Goal: Task Accomplishment & Management: Use online tool/utility

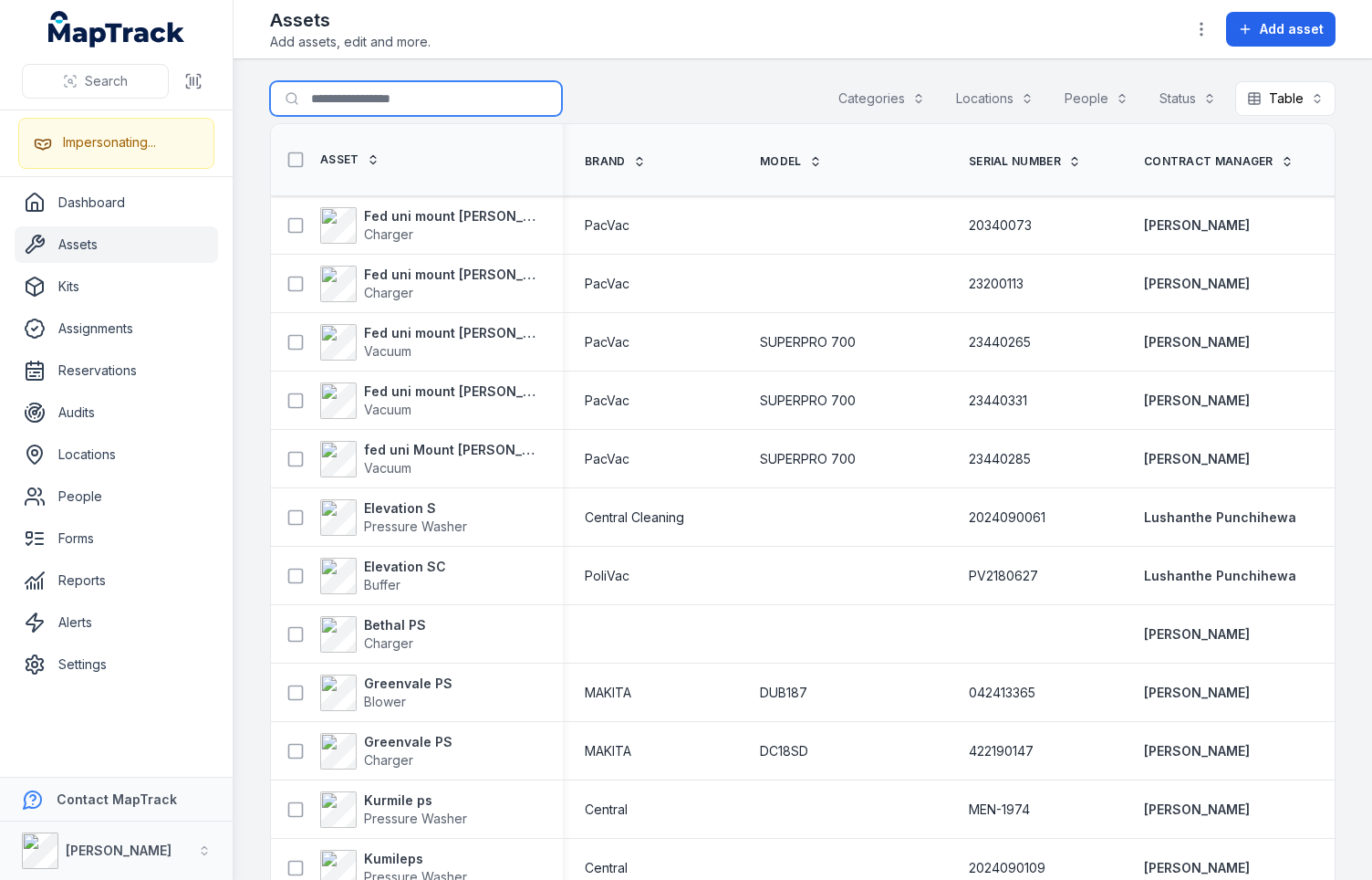
click at [413, 99] on input "Search for assets" at bounding box center [415, 98] width 292 height 34
paste input "*********"
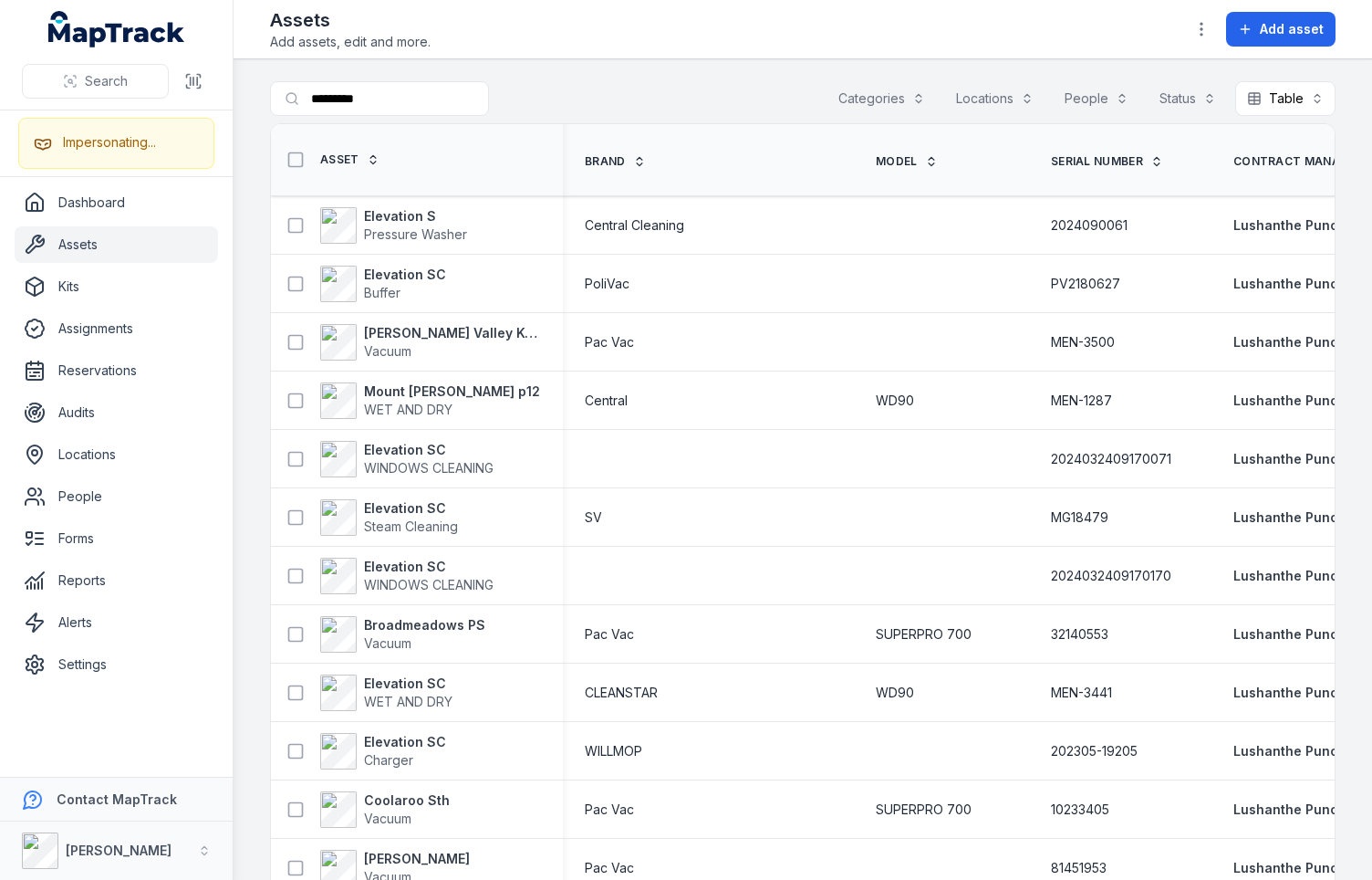
click at [600, 93] on div "Search for assets ********* Categories Locations People Status Table *****" at bounding box center [803, 102] width 1066 height 42
drag, startPoint x: 580, startPoint y: 94, endPoint x: 590, endPoint y: 95, distance: 10.0
click at [581, 94] on div "Search for assets ********* Categories Locations People Status Table *****" at bounding box center [803, 102] width 1066 height 42
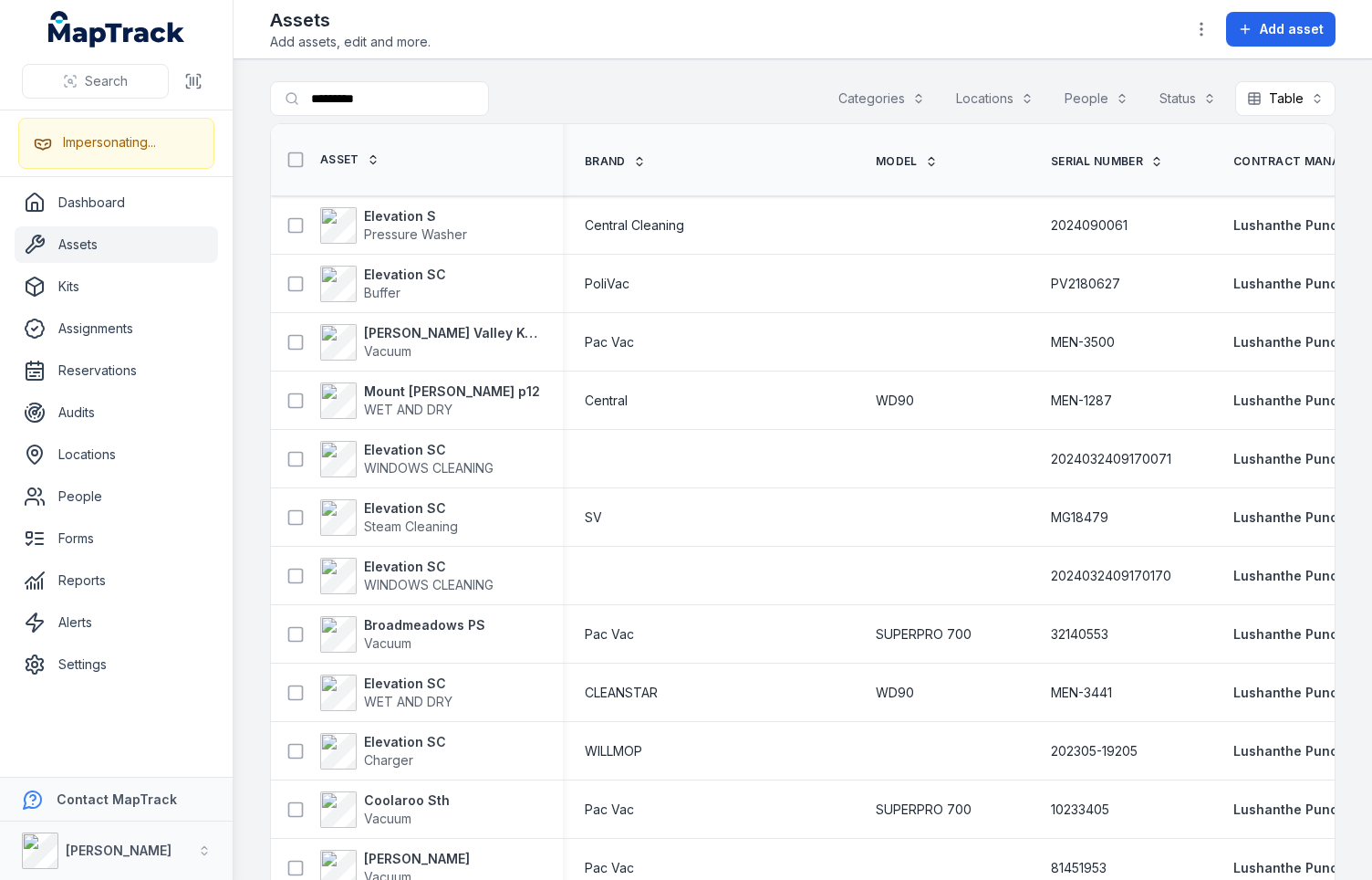
click at [599, 93] on div "Search for assets ********* Categories Locations People Status Table *****" at bounding box center [803, 102] width 1066 height 42
click at [774, 96] on div "Search for assets ********* Categories Locations People Status Table *****" at bounding box center [803, 102] width 1066 height 42
click at [598, 89] on div "Search for assets ********* Categories Locations People Status Table *****" at bounding box center [803, 102] width 1066 height 42
click at [595, 89] on div "Search for assets ********* Categories Locations People Status Table *****" at bounding box center [803, 102] width 1066 height 42
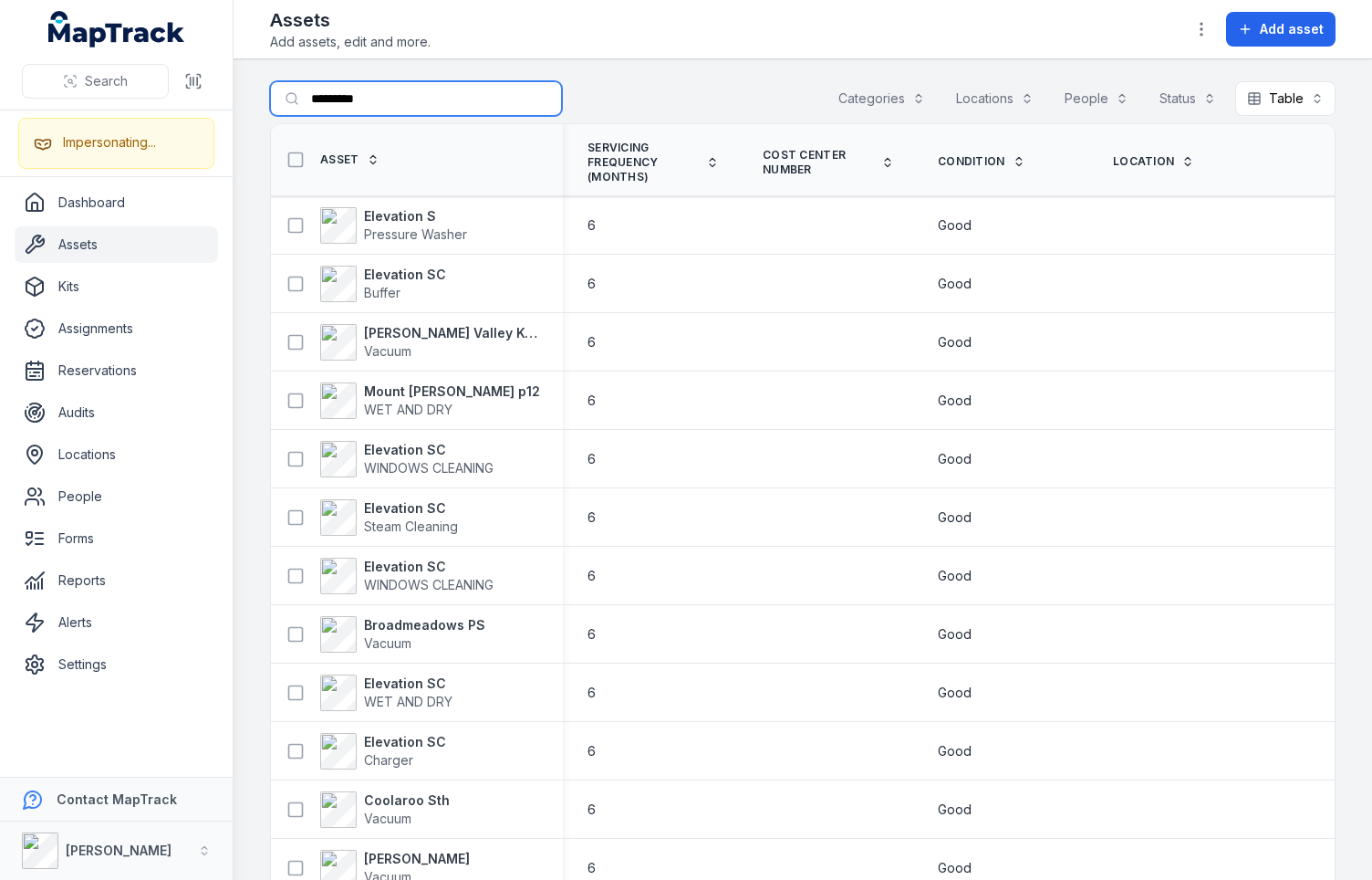
click at [360, 105] on input "*********" at bounding box center [415, 98] width 292 height 34
paste input "text"
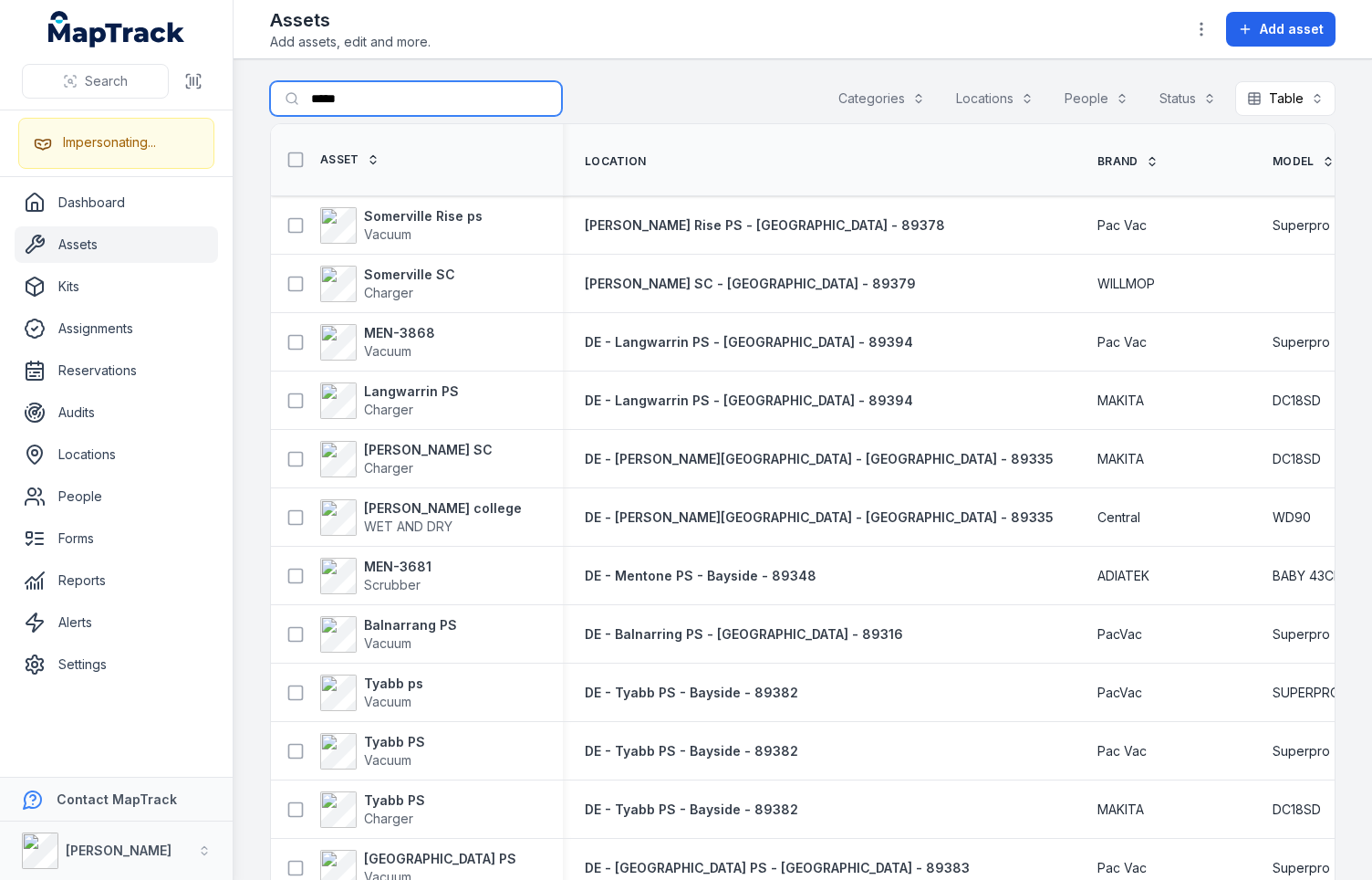
type input "*****"
click at [631, 89] on div "Search for assets ***** Categories Locations People Status Table *****" at bounding box center [803, 102] width 1066 height 42
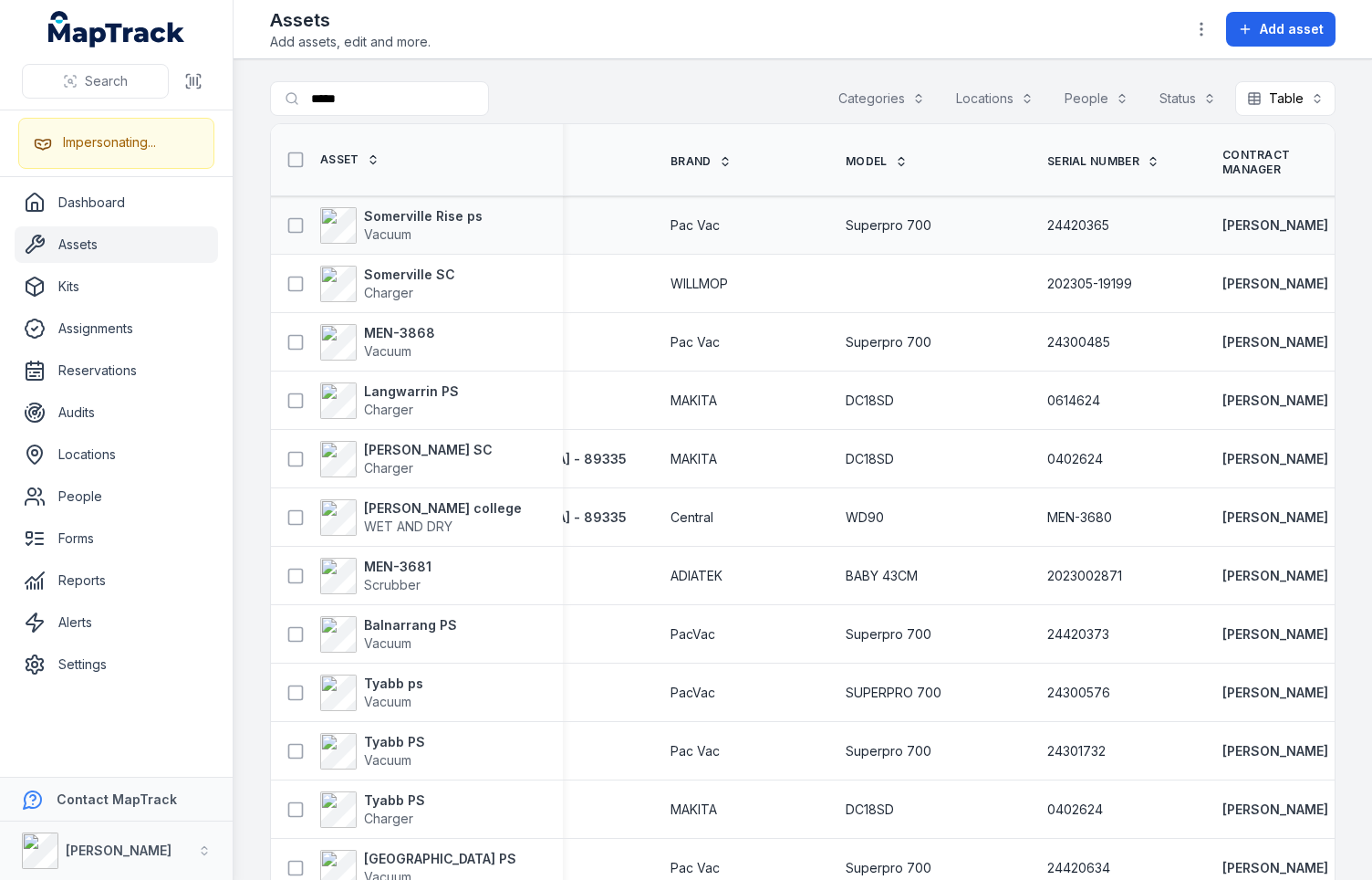
scroll to position [0, 633]
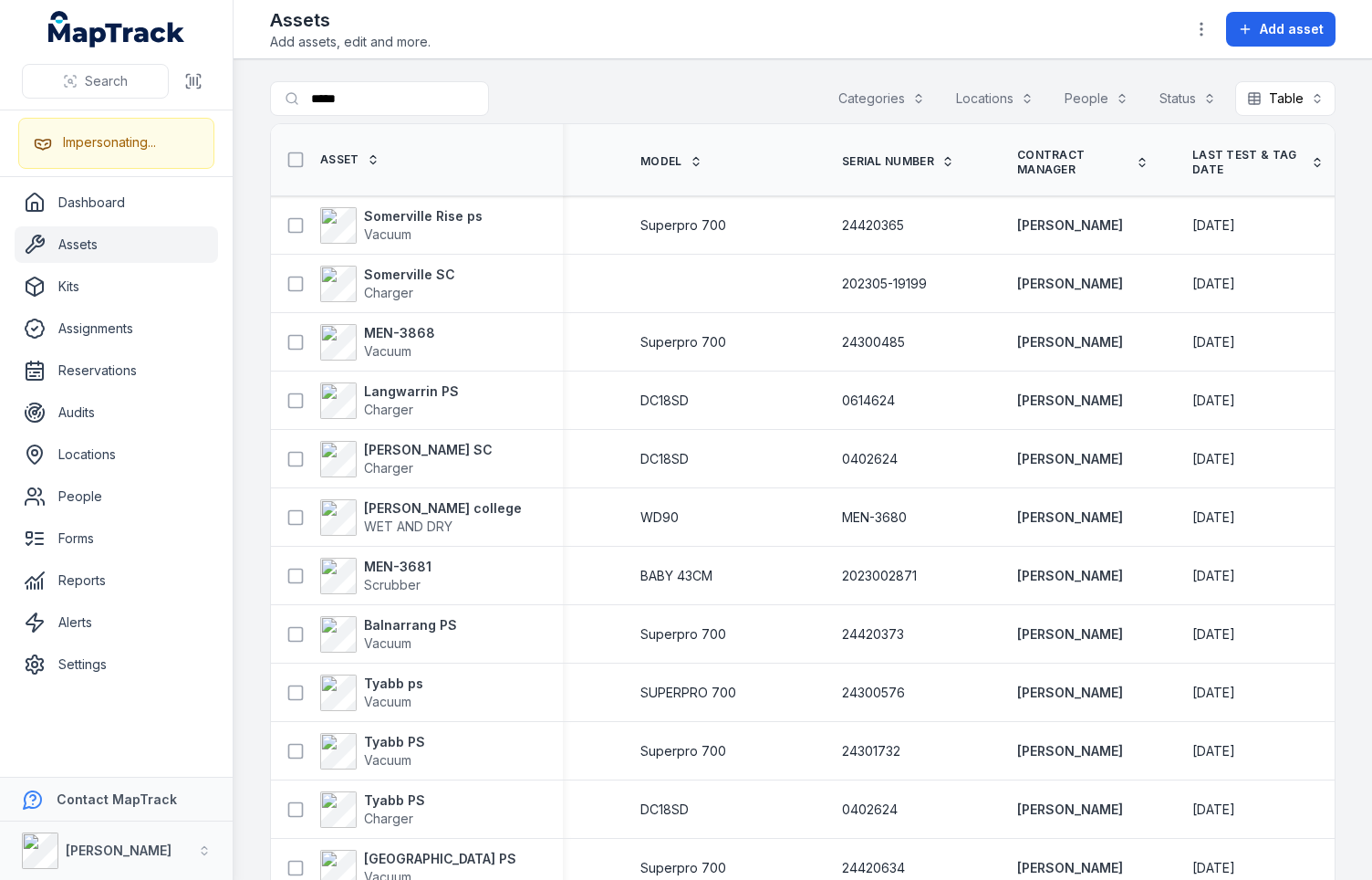
click at [636, 100] on div "Search for assets ***** Categories Locations People Status Table *****" at bounding box center [803, 102] width 1066 height 42
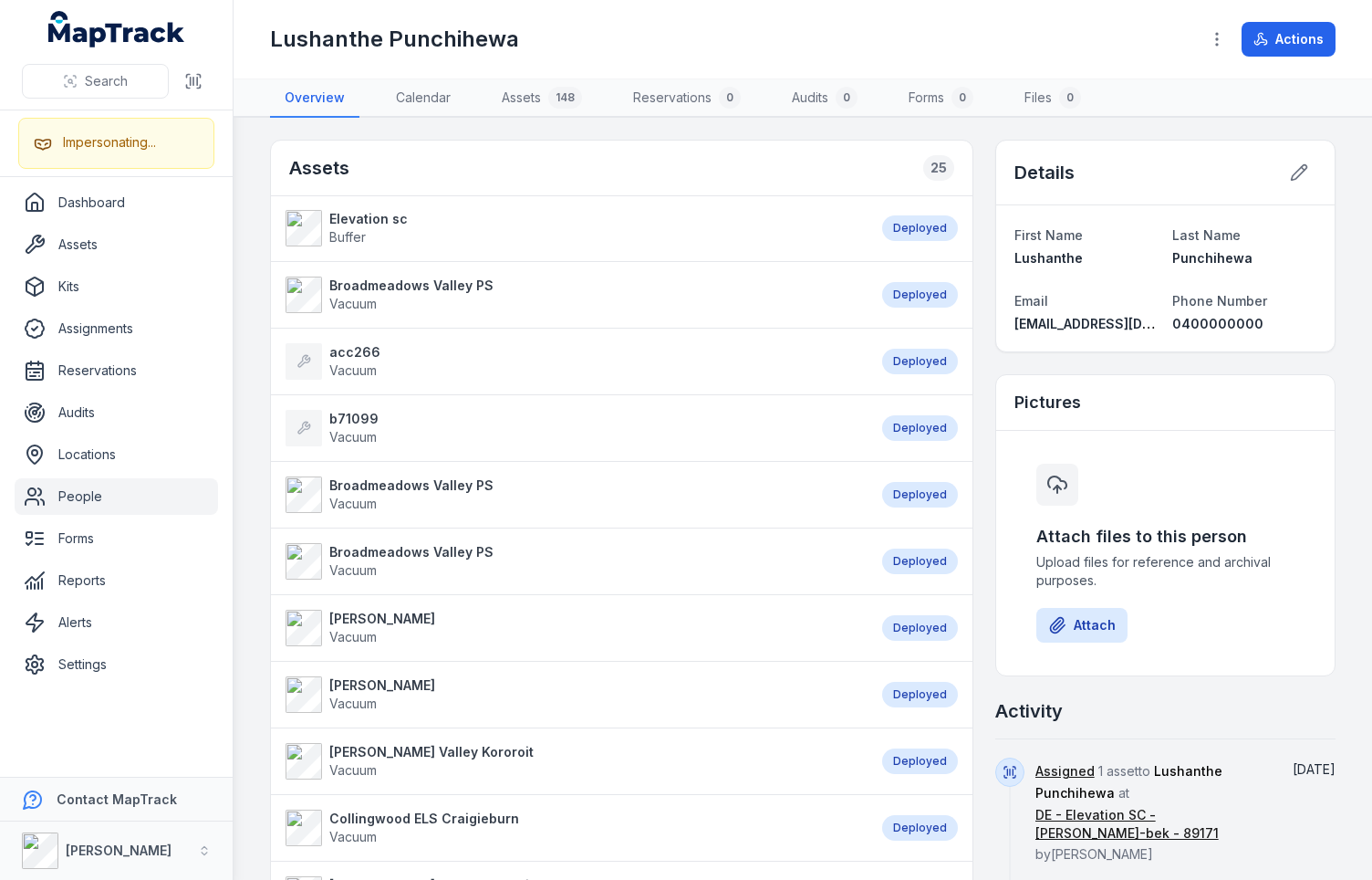
click at [459, 38] on h1 "Lushanthe Punchihewa" at bounding box center [394, 39] width 249 height 29
click at [575, 47] on div "Lushanthe Punchihewa" at bounding box center [727, 39] width 915 height 29
click at [537, 126] on main "Assets 25 Elevation sc Buffer Deployed Broadmeadows Valley PS Vacuum Deployed a…" at bounding box center [803, 499] width 1139 height 762
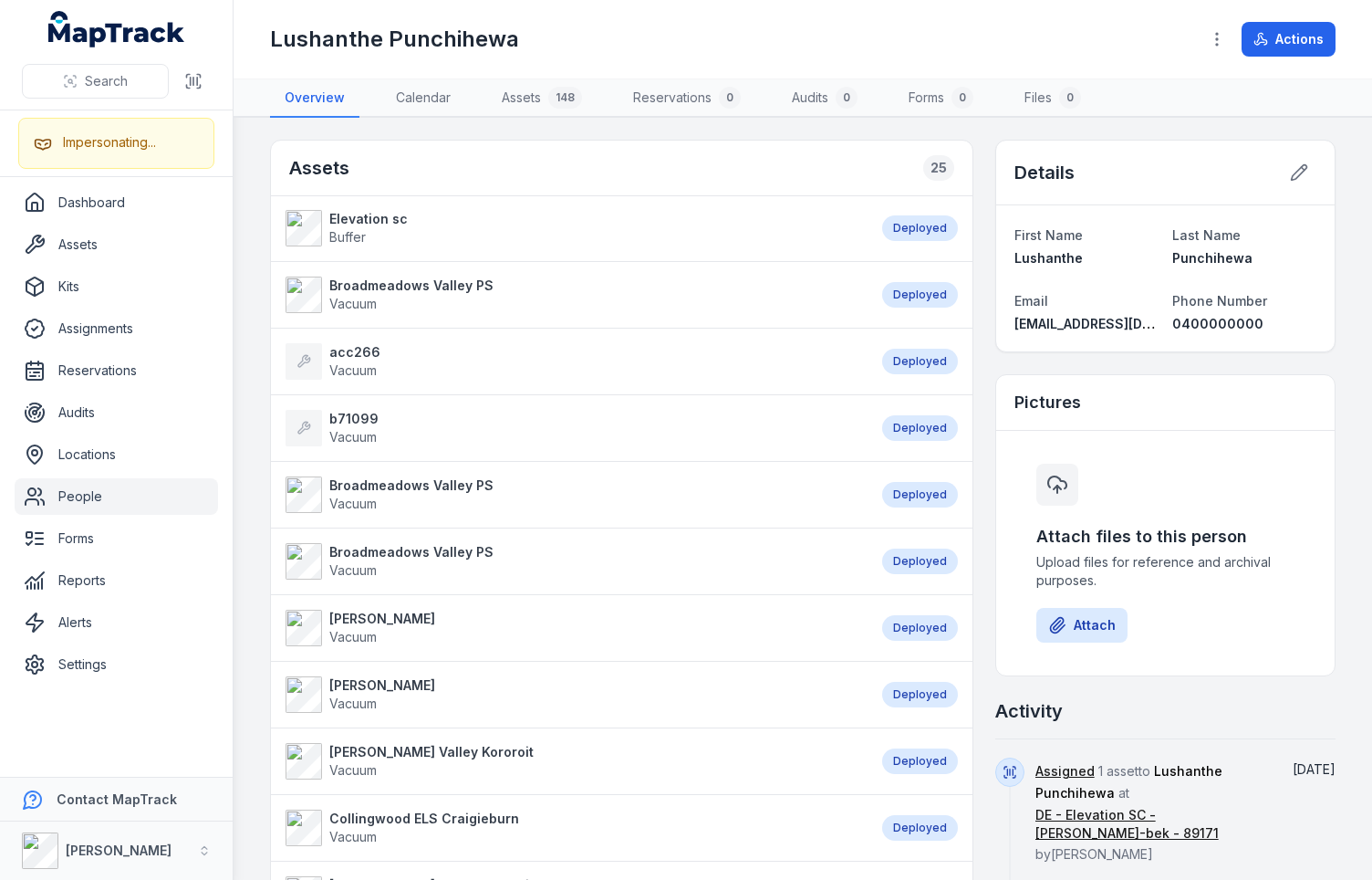
click at [525, 124] on main "Assets 25 Elevation sc Buffer Deployed Broadmeadows Valley PS Vacuum Deployed a…" at bounding box center [803, 499] width 1139 height 762
click at [532, 58] on div "Lushanthe Punchihewa Actions" at bounding box center [803, 39] width 1066 height 64
click at [509, 42] on h1 "Lushanthe Punchihewa" at bounding box center [394, 39] width 249 height 29
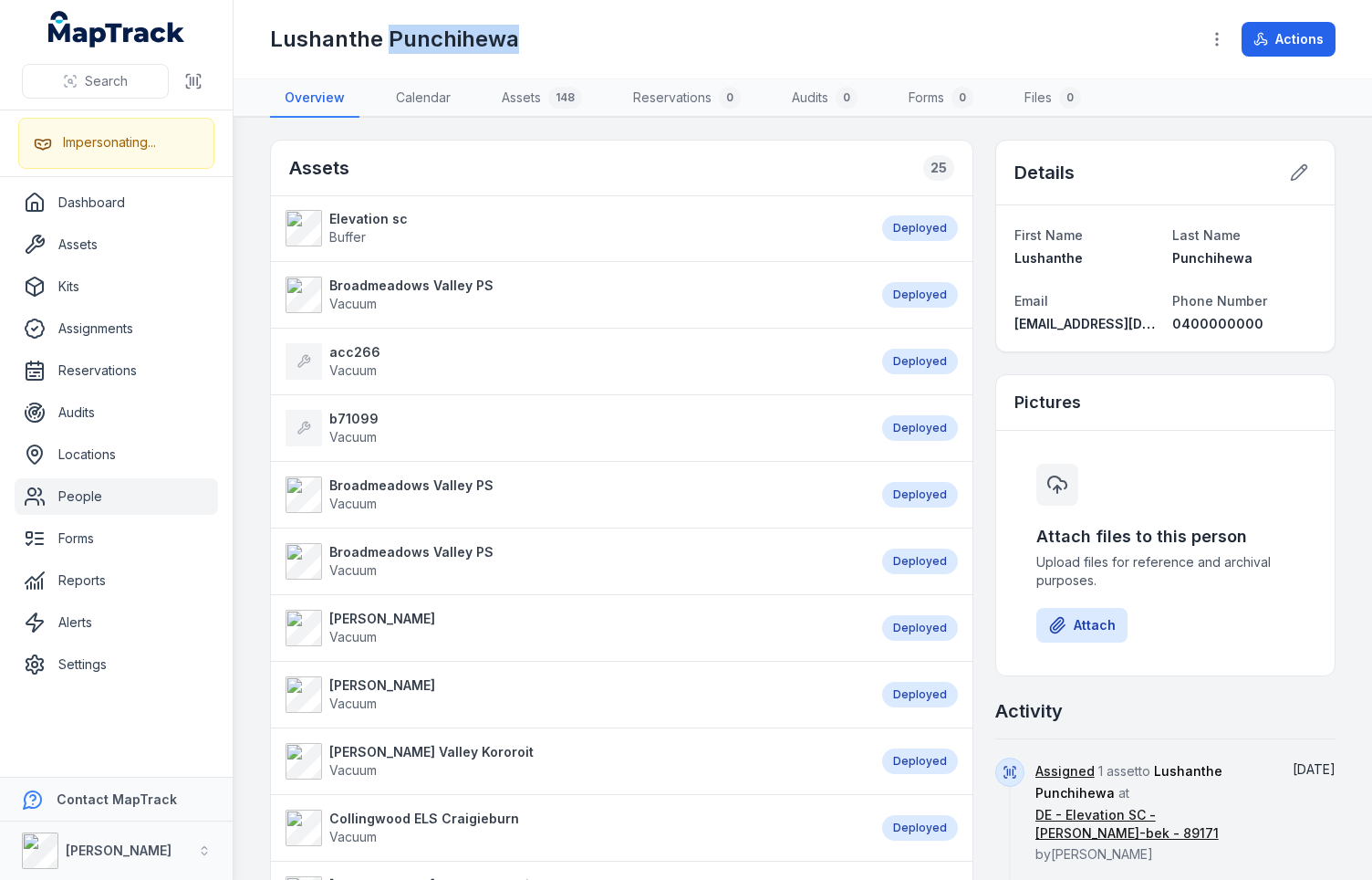
click at [532, 40] on div "Lushanthe Punchihewa" at bounding box center [727, 39] width 915 height 29
click at [528, 130] on main "Assets 25 Elevation sc Buffer Deployed Broadmeadows Valley PS Vacuum Deployed a…" at bounding box center [803, 499] width 1139 height 762
click at [574, 157] on div "Assets 25" at bounding box center [621, 168] width 702 height 56
click at [680, 147] on div "Assets 25" at bounding box center [621, 168] width 702 height 56
click at [619, 48] on div "Lushanthe Punchihewa" at bounding box center [727, 39] width 915 height 29
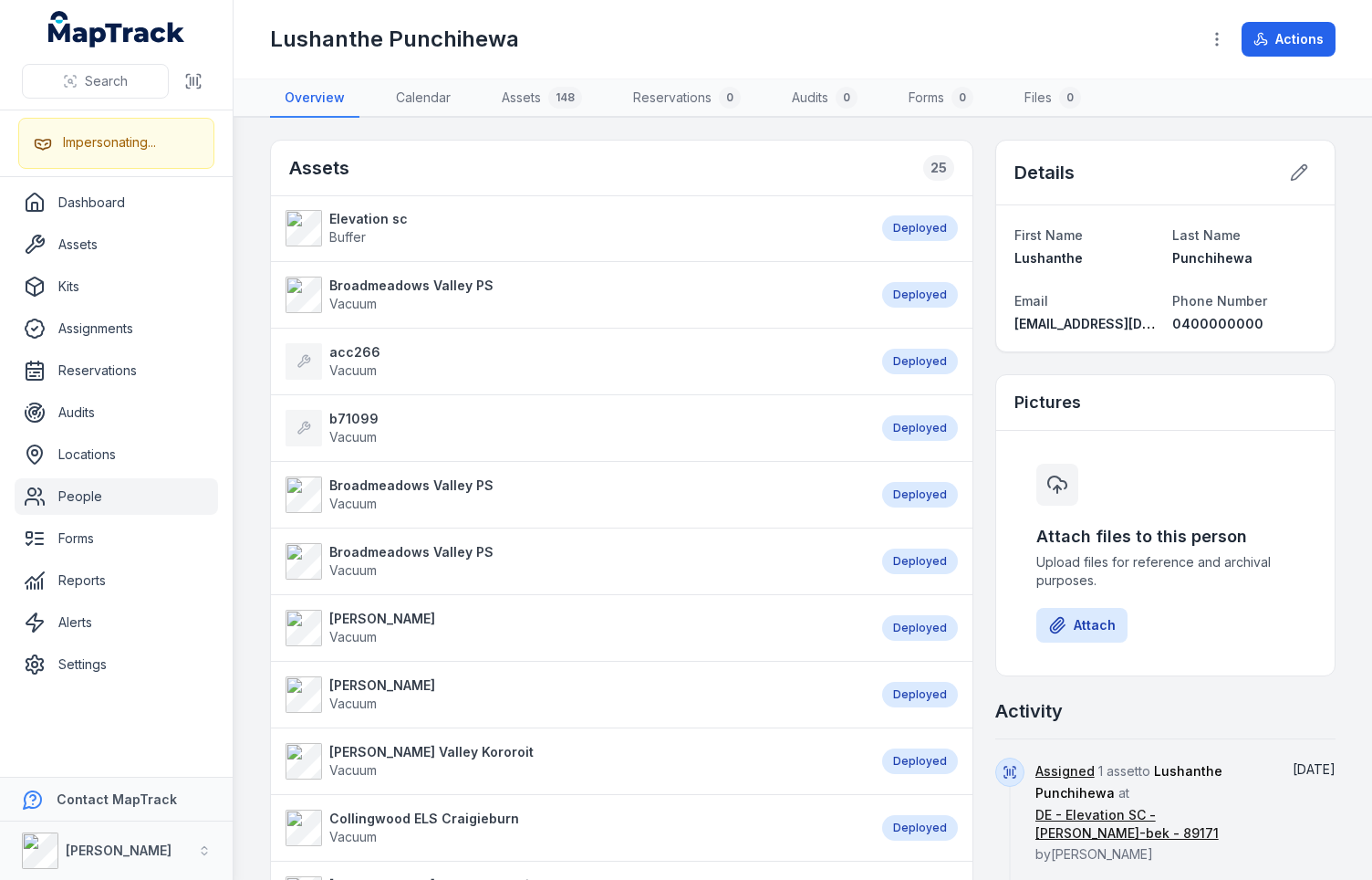
click at [479, 34] on h1 "Lushanthe Punchihewa" at bounding box center [394, 39] width 249 height 29
click at [539, 30] on div "Lushanthe Punchihewa" at bounding box center [727, 39] width 915 height 29
click at [444, 159] on div "Assets 25" at bounding box center [621, 168] width 702 height 56
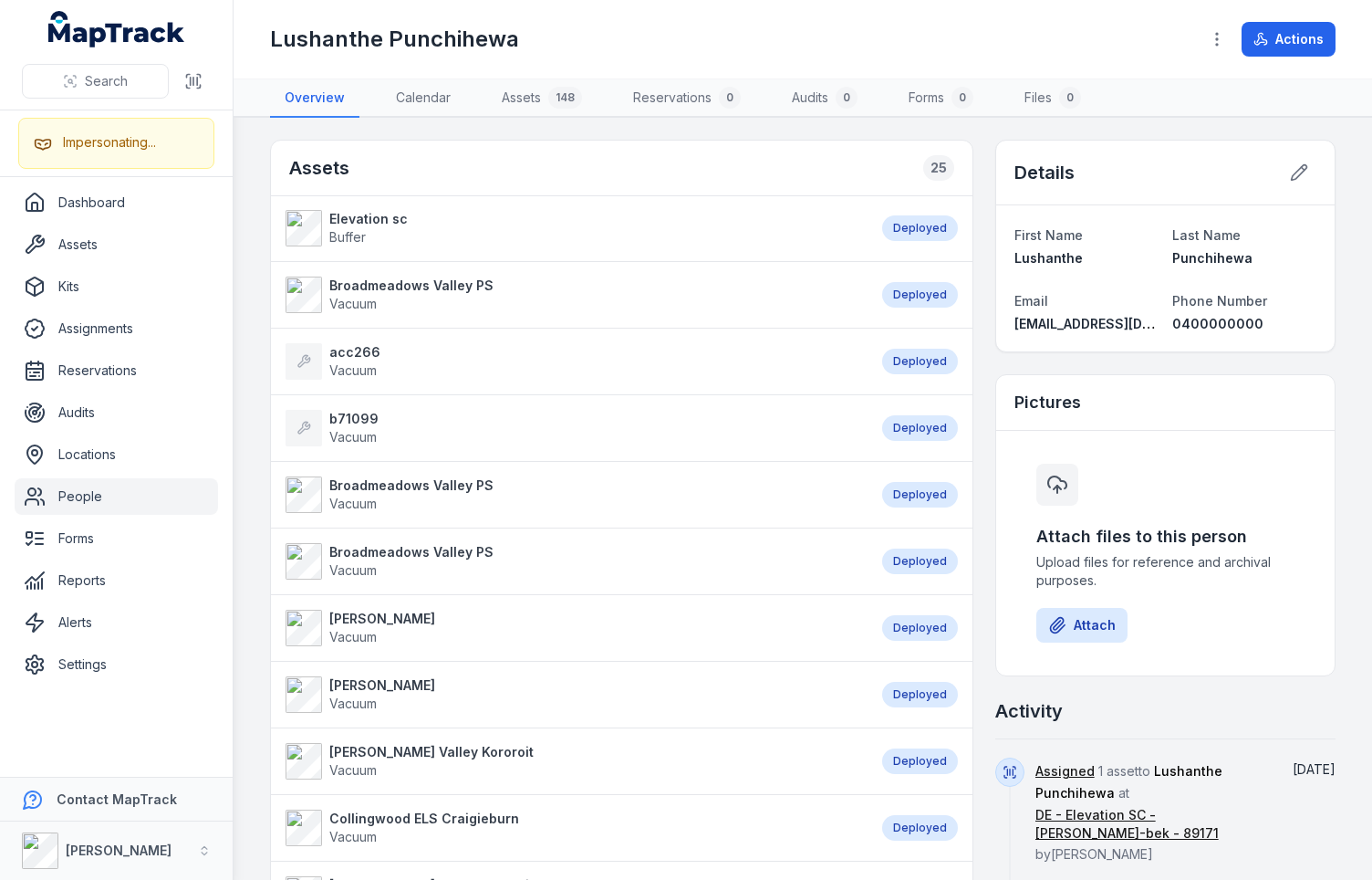
click at [444, 159] on div "Assets 25" at bounding box center [621, 168] width 702 height 56
click at [536, 162] on div "Assets 25" at bounding box center [621, 168] width 702 height 56
click at [500, 45] on h1 "Lushanthe Punchihewa" at bounding box center [394, 39] width 249 height 29
click at [550, 37] on div "Lushanthe Punchihewa" at bounding box center [727, 39] width 915 height 29
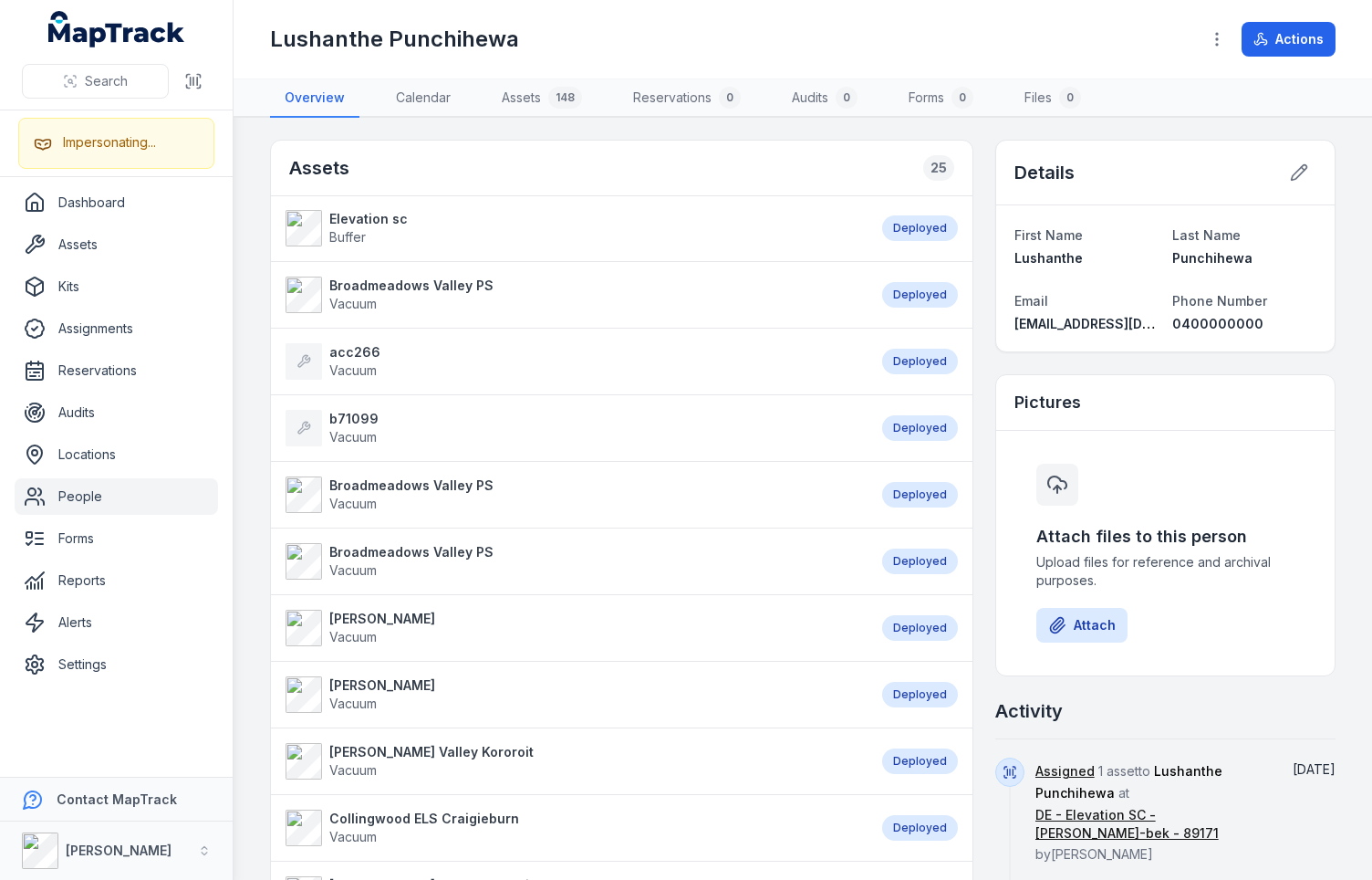
click at [529, 157] on div "Assets 25" at bounding box center [621, 168] width 702 height 56
click at [534, 103] on link "Assets 148" at bounding box center [542, 99] width 109 height 38
click at [544, 47] on div "Lushanthe Punchihewa" at bounding box center [727, 39] width 915 height 29
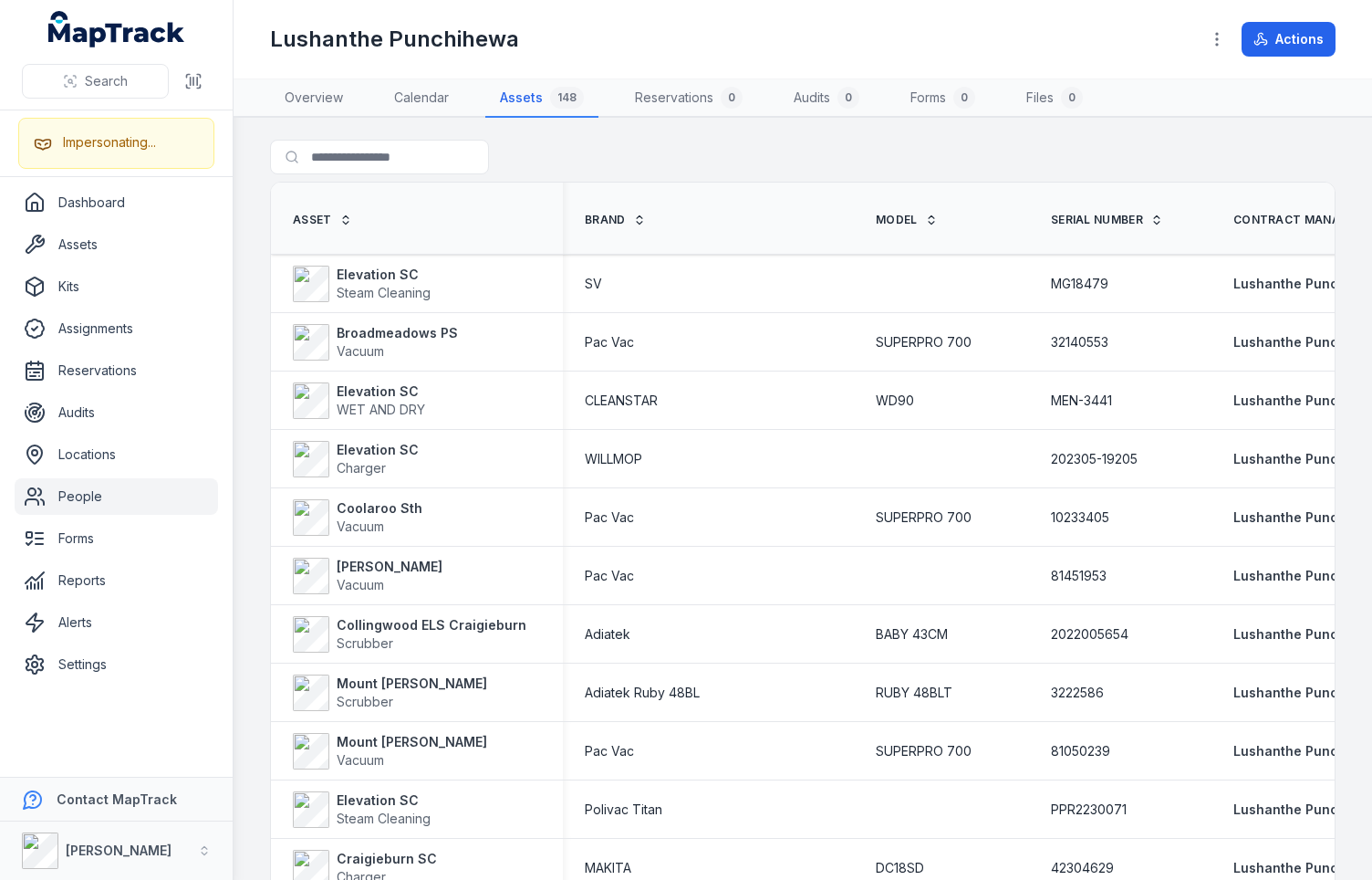
click at [494, 34] on h1 "Lushanthe Punchihewa" at bounding box center [394, 39] width 249 height 29
click at [562, 39] on div "Lushanthe Punchihewa" at bounding box center [727, 39] width 915 height 29
click at [630, 168] on div "Search for assets" at bounding box center [803, 161] width 1066 height 42
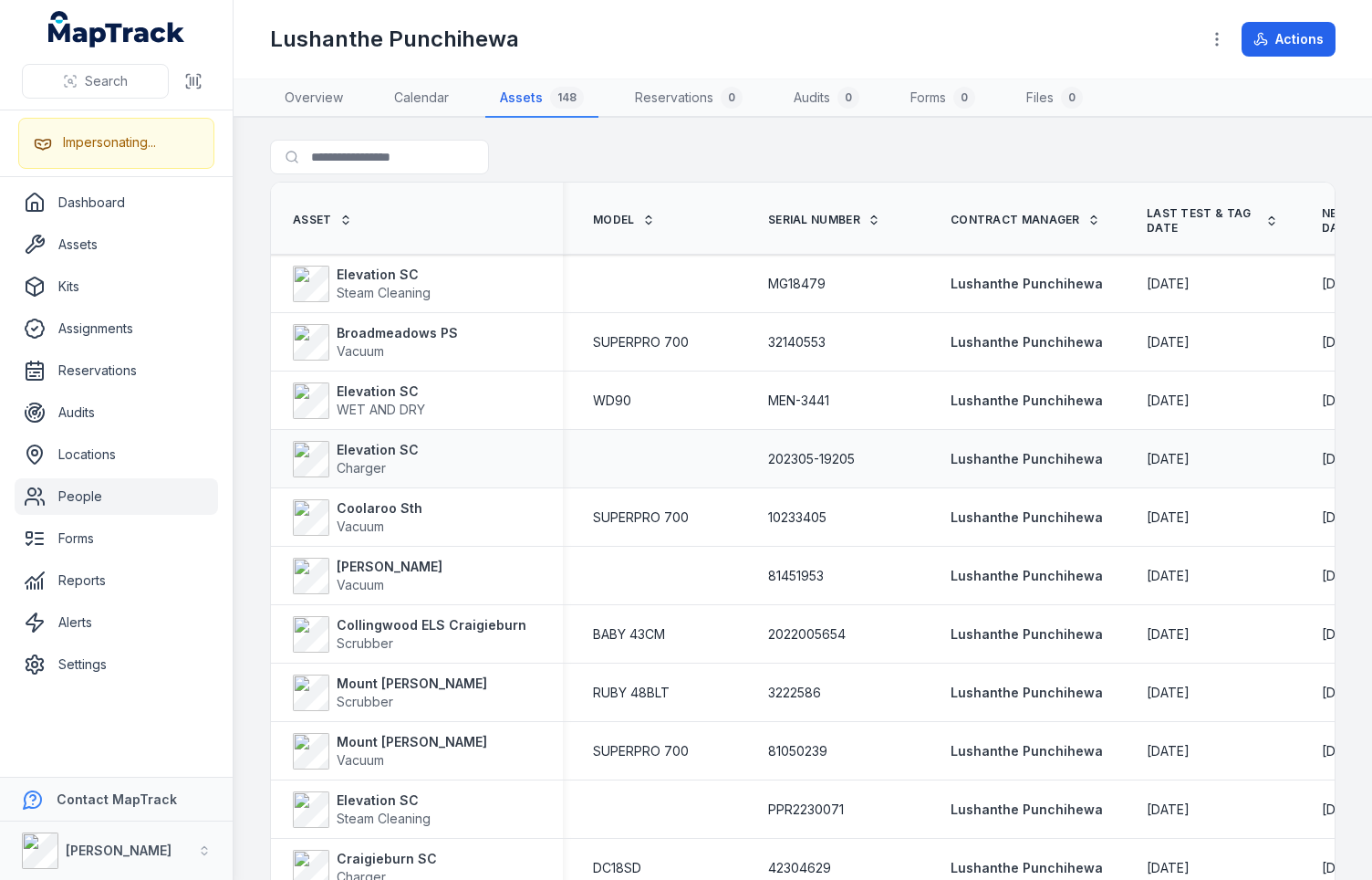
scroll to position [0, 36]
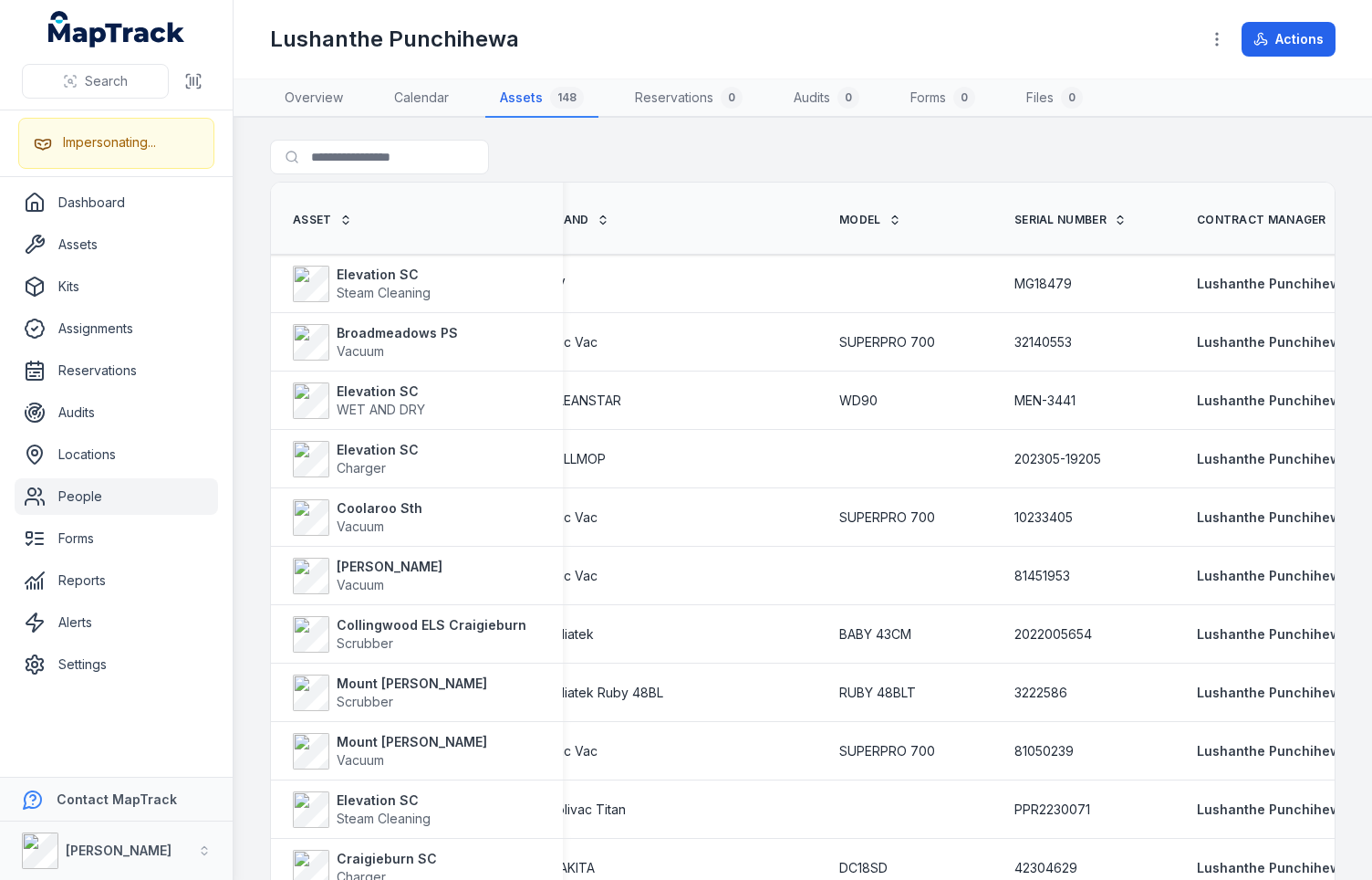
click at [634, 170] on div "Search for assets" at bounding box center [803, 161] width 1066 height 42
click at [544, 147] on div at bounding box center [415, 157] width 292 height 34
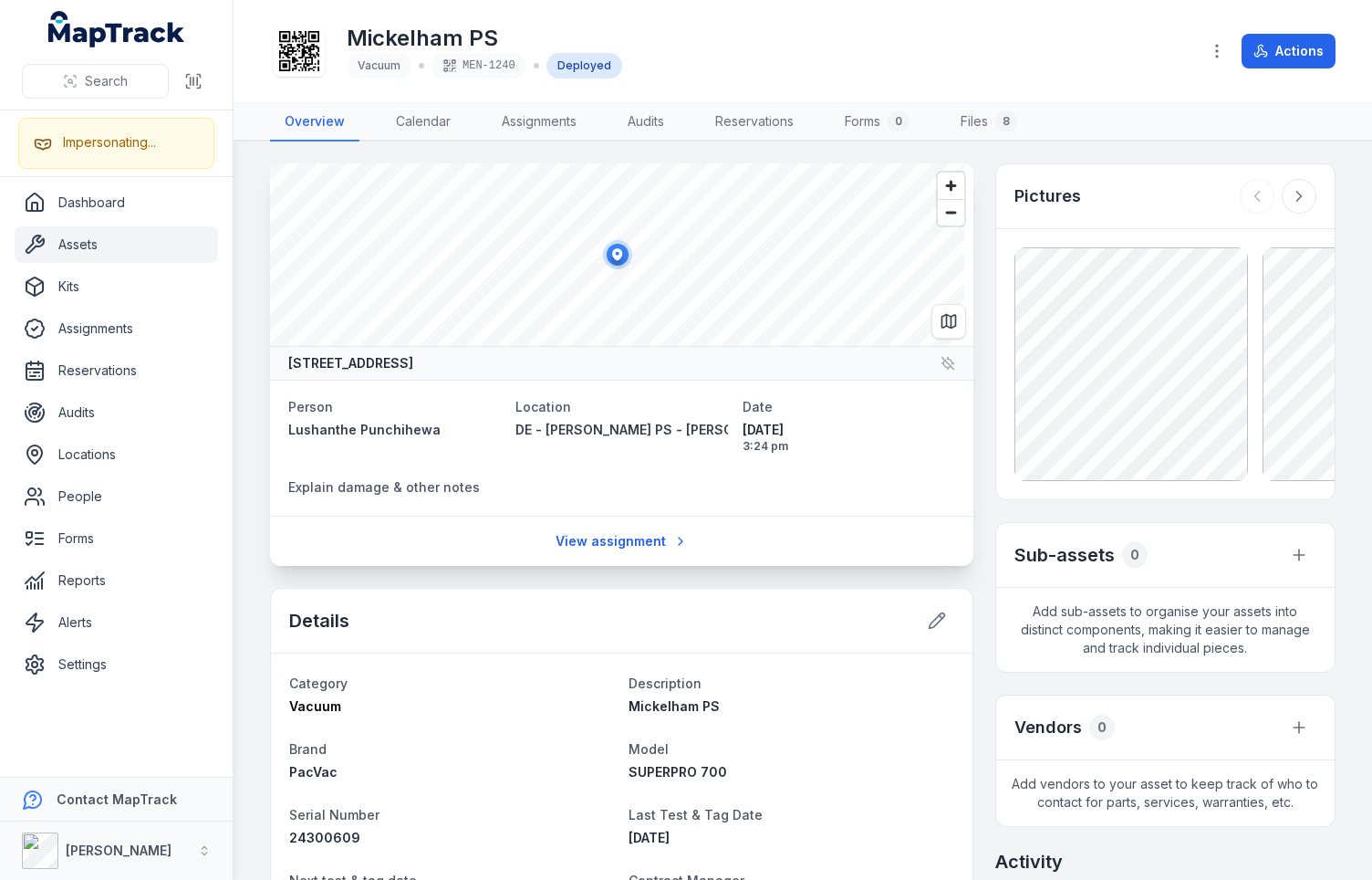
click at [721, 60] on div "Mickelham PS Vacuum MEN-1240 Deployed" at bounding box center [727, 50] width 915 height 58
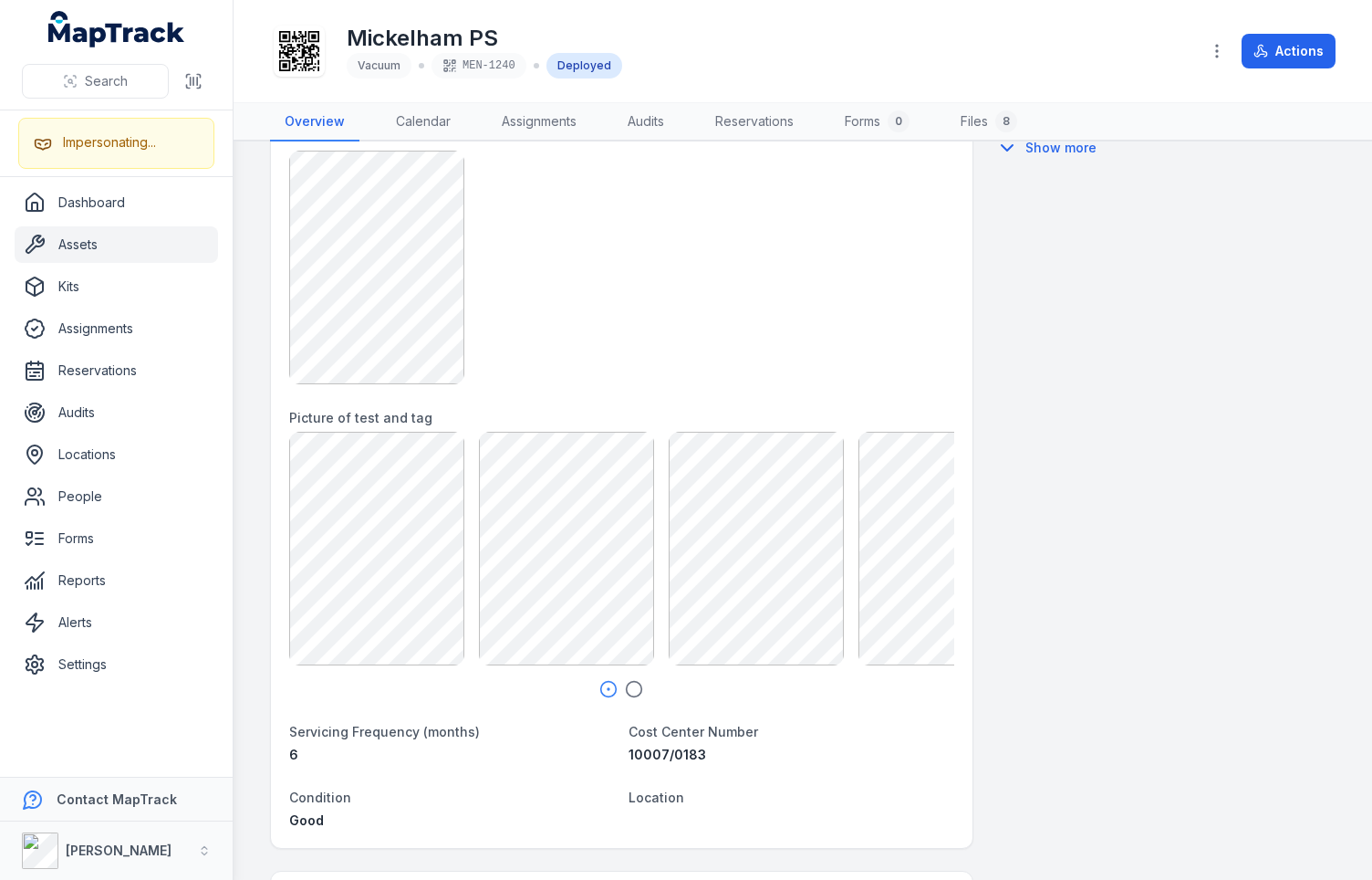
scroll to position [1233, 0]
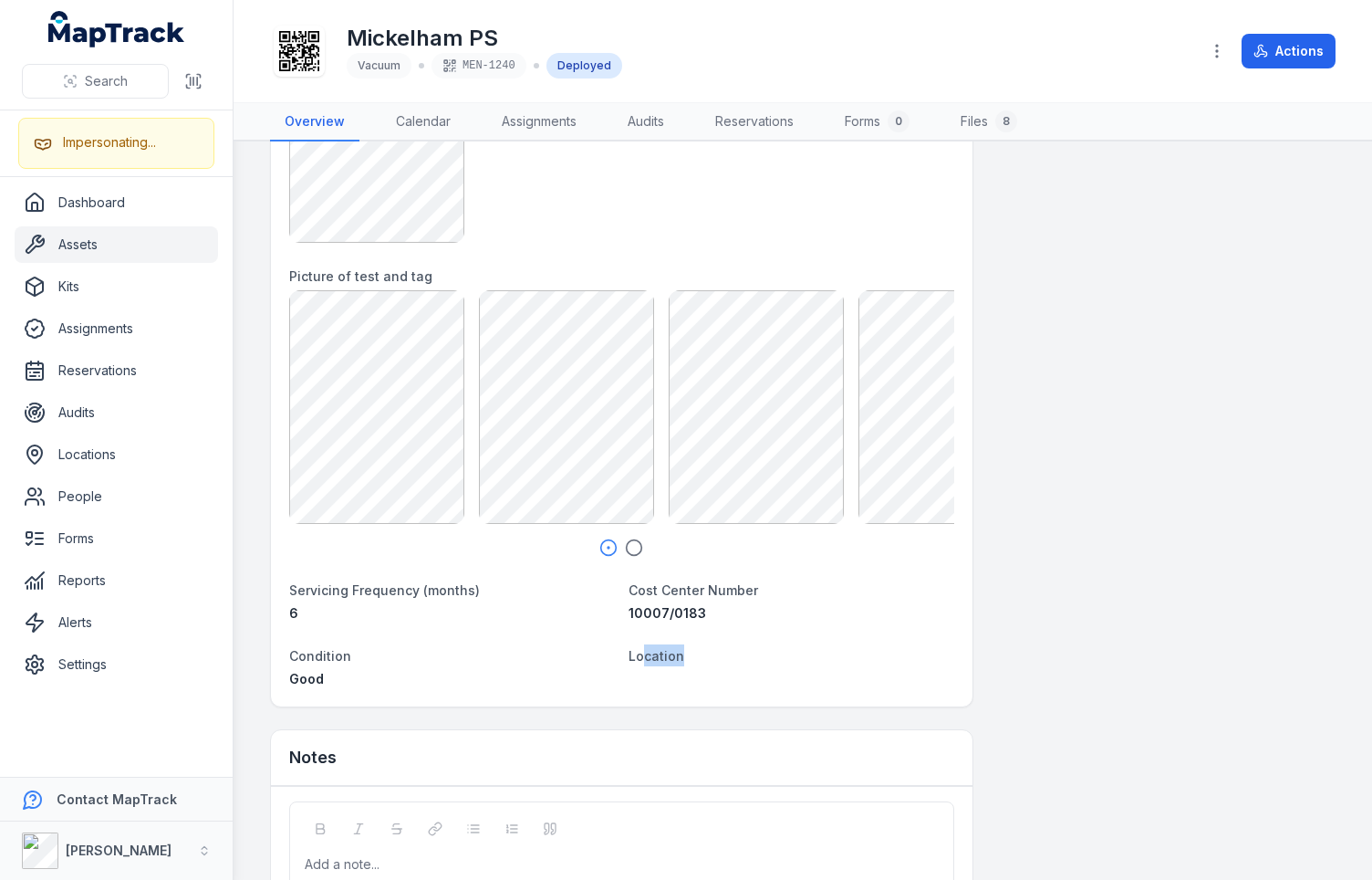
drag, startPoint x: 637, startPoint y: 660, endPoint x: 684, endPoint y: 660, distance: 47.0
click at [684, 660] on dt "Location" at bounding box center [791, 655] width 325 height 22
drag, startPoint x: 751, startPoint y: 664, endPoint x: 972, endPoint y: 625, distance: 224.4
click at [752, 664] on dt "Location" at bounding box center [791, 655] width 325 height 22
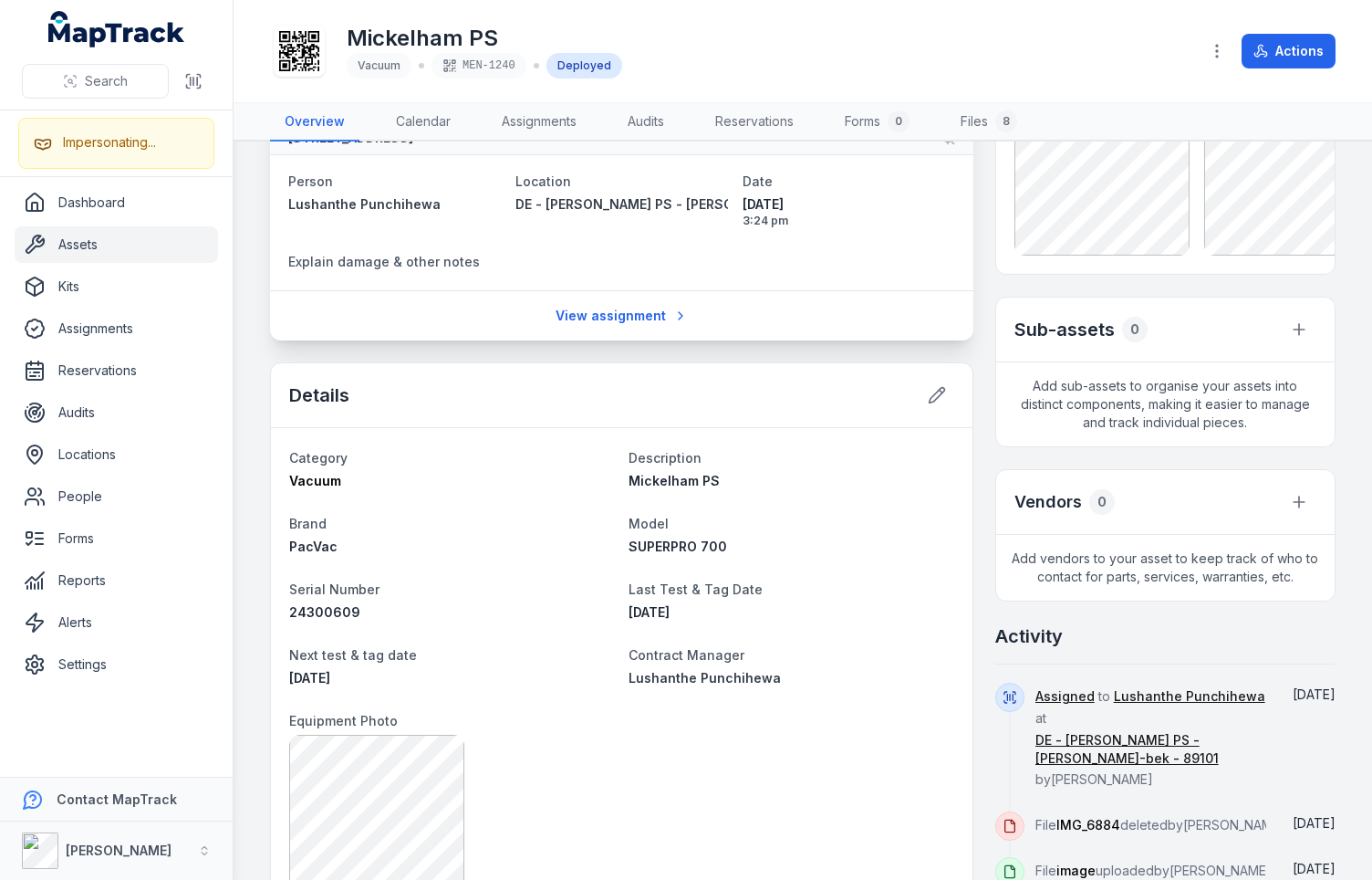
scroll to position [0, 0]
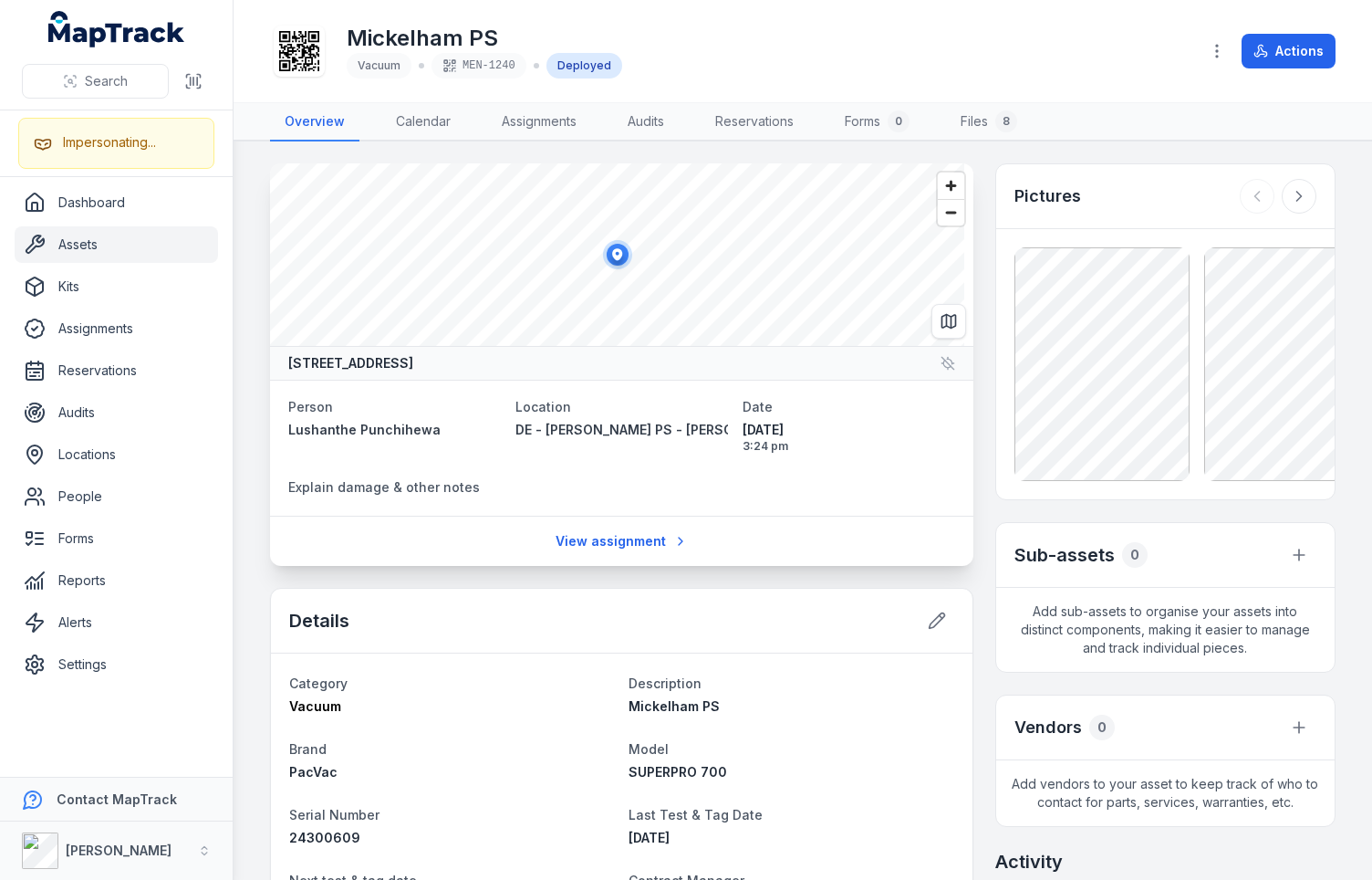
click at [848, 68] on div "Mickelham PS Vacuum MEN-1240 Deployed" at bounding box center [727, 50] width 915 height 58
click at [766, 61] on div "Mickelham PS Vacuum MEN-1240 Deployed" at bounding box center [727, 50] width 915 height 58
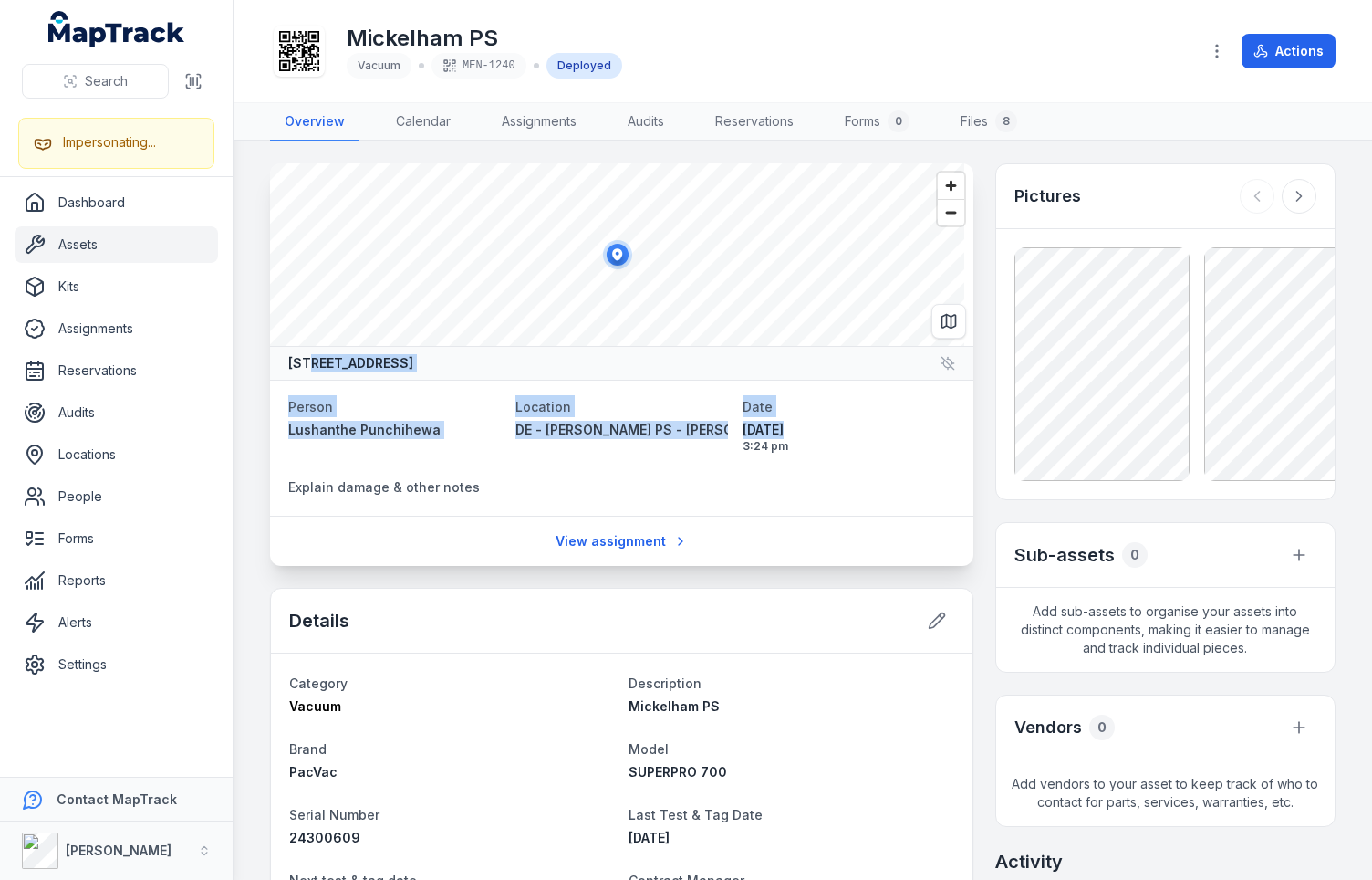
drag, startPoint x: 311, startPoint y: 365, endPoint x: 780, endPoint y: 423, distance: 472.6
click at [780, 423] on div "1880 Mickleham Road, Mickleham, Melbourne Victoria, Australia Person Lushanthe …" at bounding box center [621, 365] width 703 height 403
click at [801, 360] on div "1880 Mickleham Road, Mickleham, Melbourne Victoria, Australia" at bounding box center [621, 363] width 703 height 34
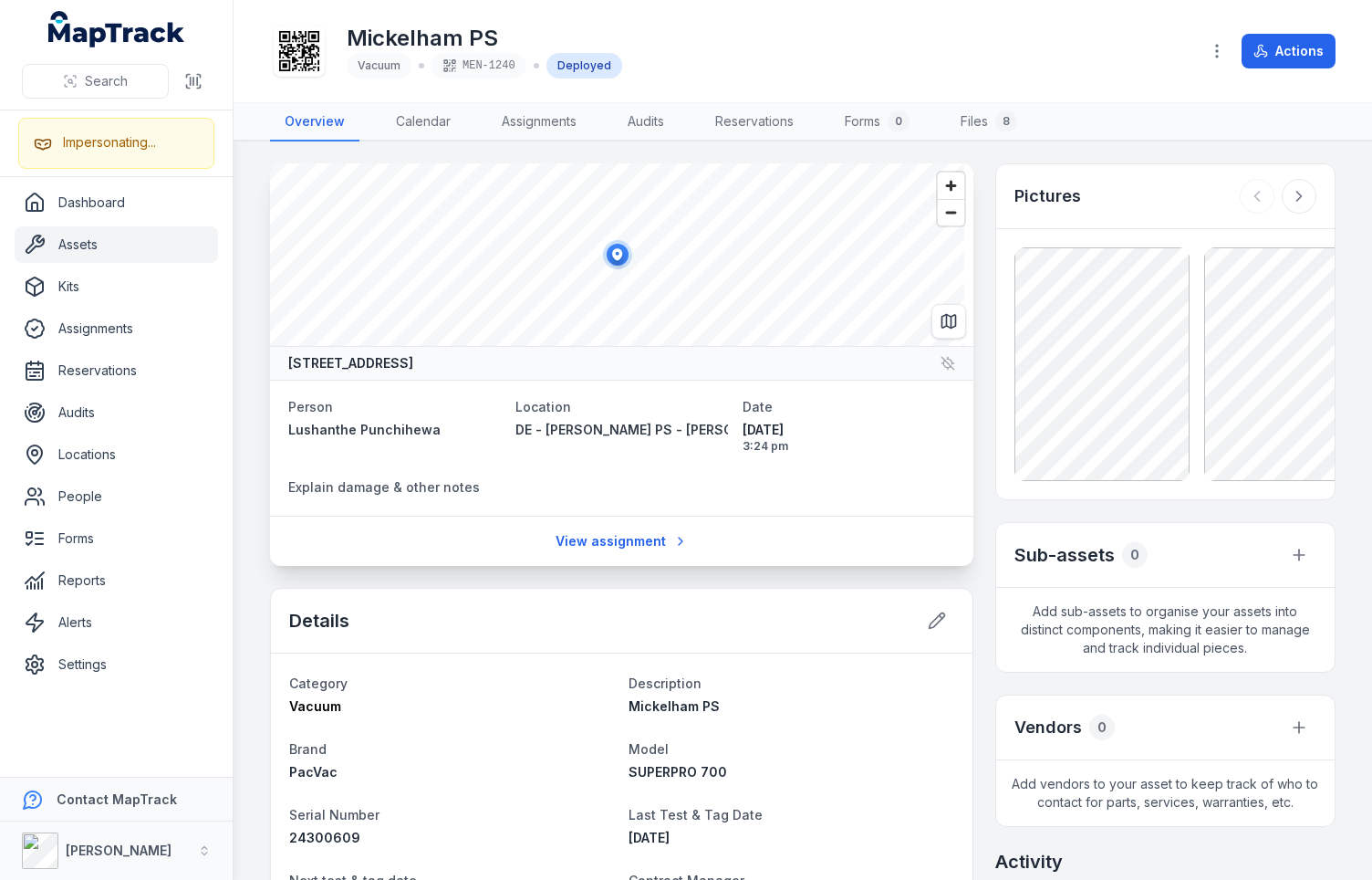
click at [591, 473] on dl "Person Lushanthe Punchihewa Location DE - Mickleham PS - Hume Merri-bek - 89101…" at bounding box center [621, 448] width 667 height 105
click at [633, 48] on div "Mickelham PS Vacuum MEN-1240 Deployed" at bounding box center [727, 50] width 915 height 58
click at [640, 48] on div "Mickelham PS Vacuum MEN-1240 Deployed" at bounding box center [727, 50] width 915 height 58
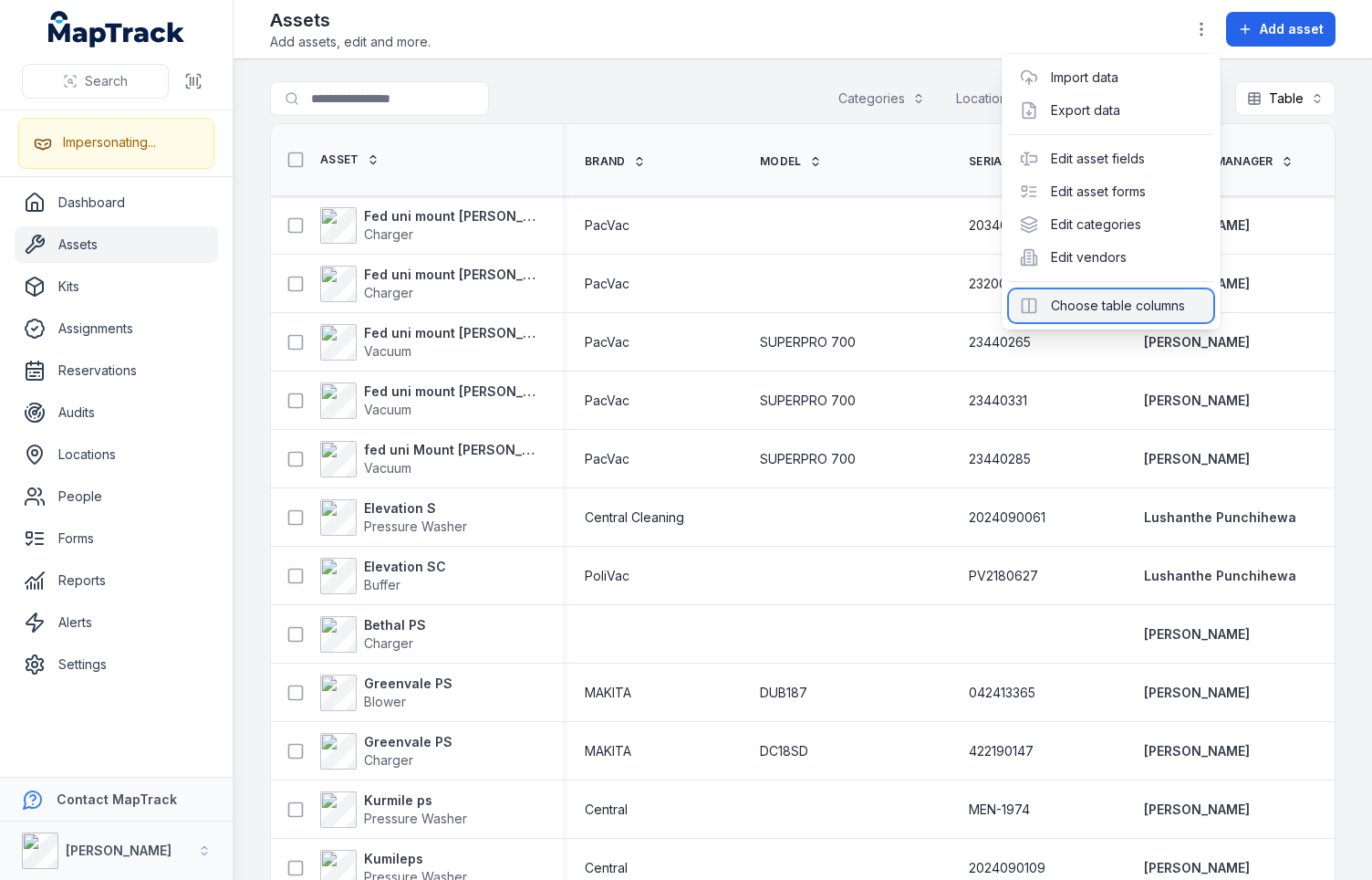
click at [1093, 308] on div "Choose table columns" at bounding box center [1111, 305] width 204 height 33
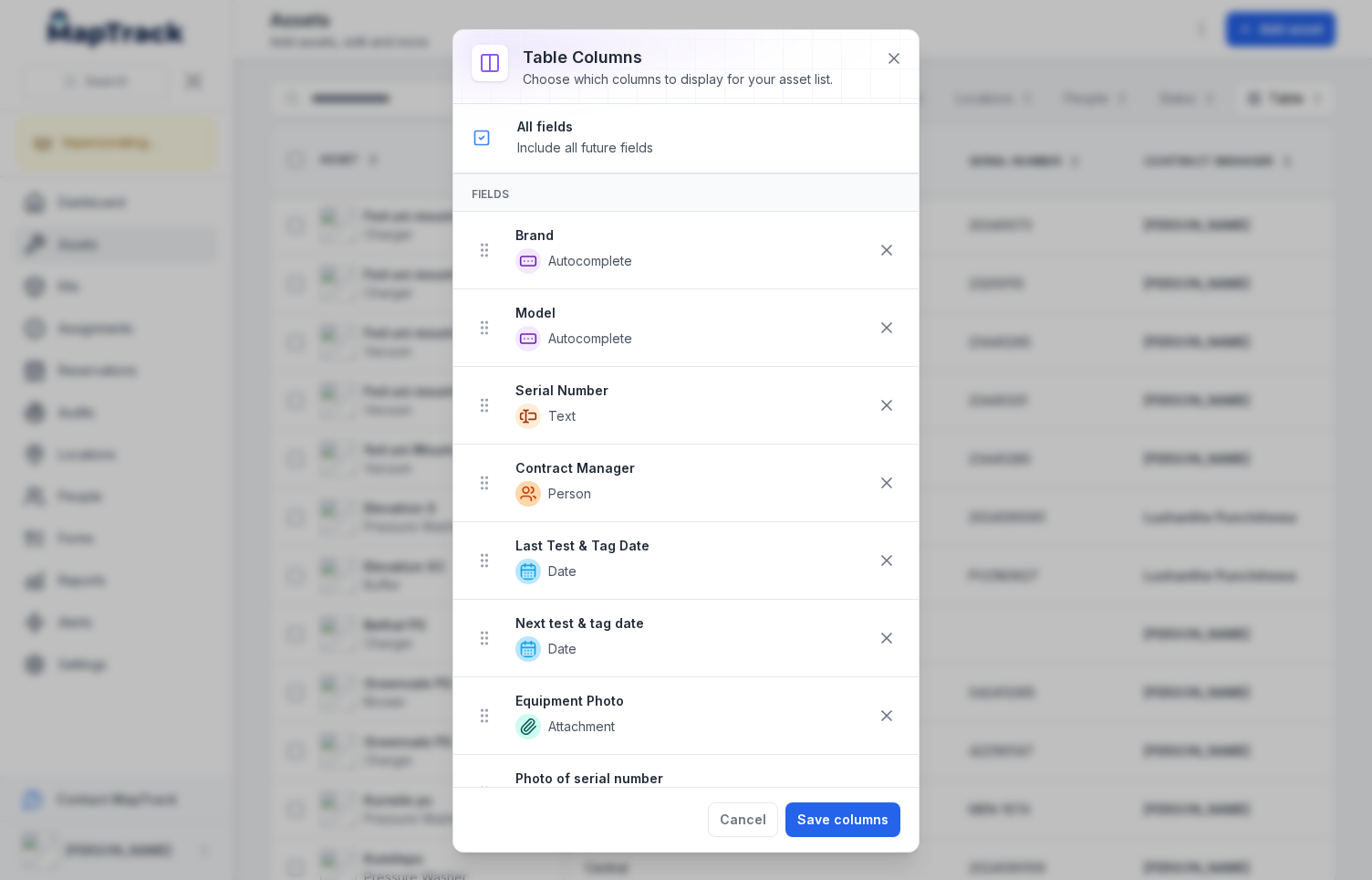
click at [639, 82] on div "Choose which columns to display for your asset list." at bounding box center [677, 79] width 311 height 18
click at [702, 73] on div "Choose which columns to display for your asset list." at bounding box center [677, 79] width 311 height 18
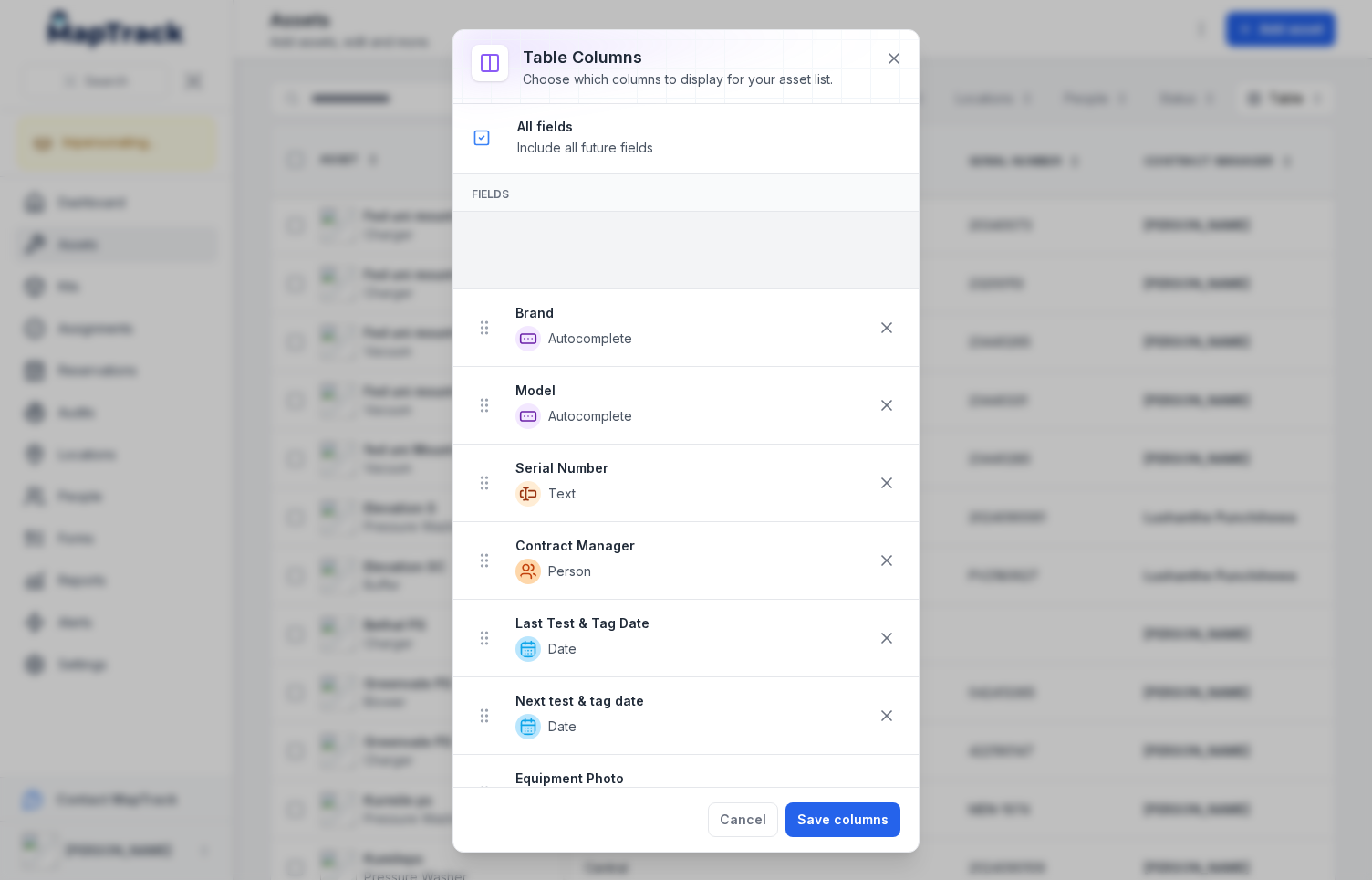
drag, startPoint x: 489, startPoint y: 563, endPoint x: 507, endPoint y: 257, distance: 306.5
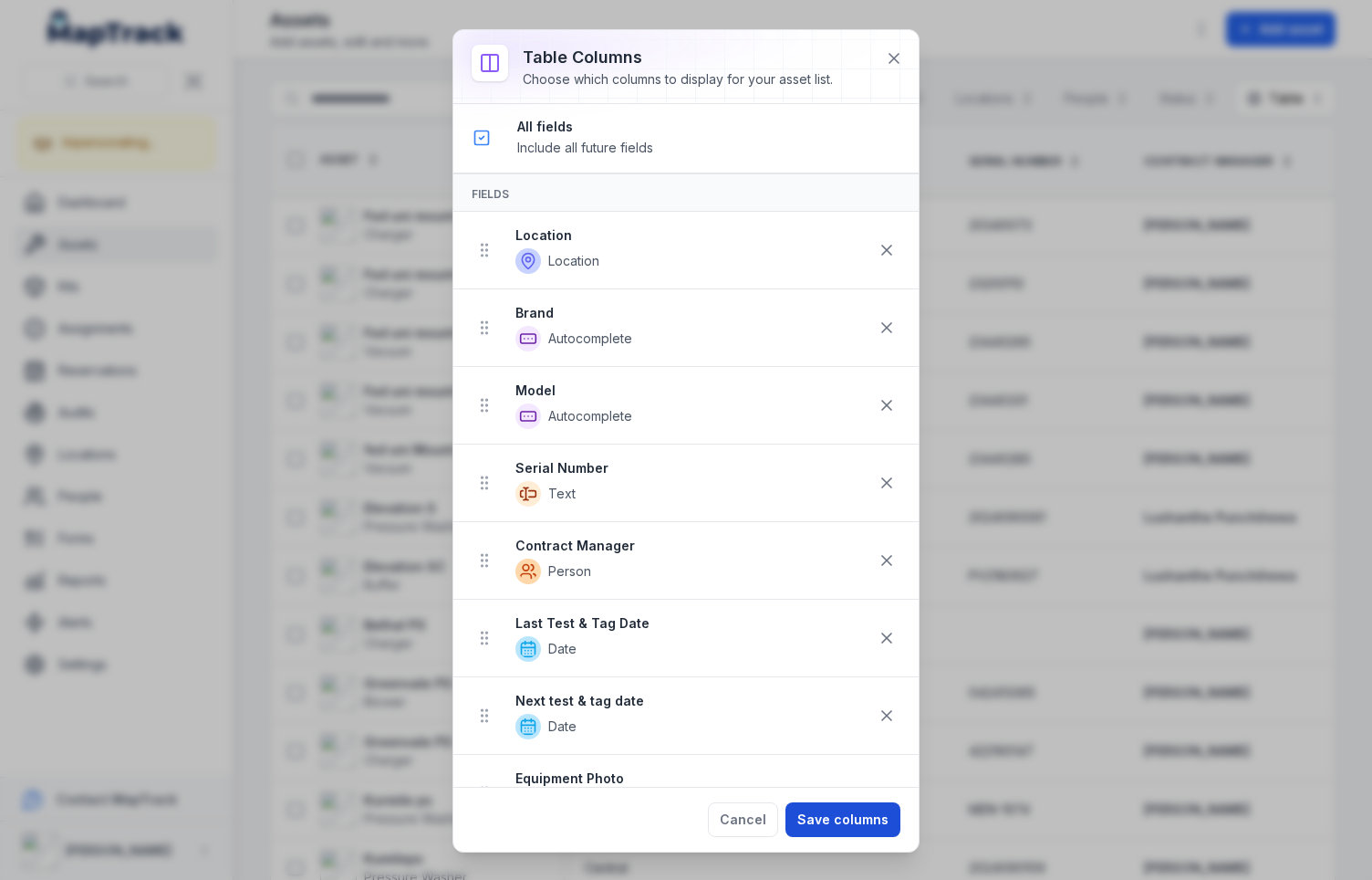
click at [856, 825] on button "Save columns" at bounding box center [843, 819] width 115 height 34
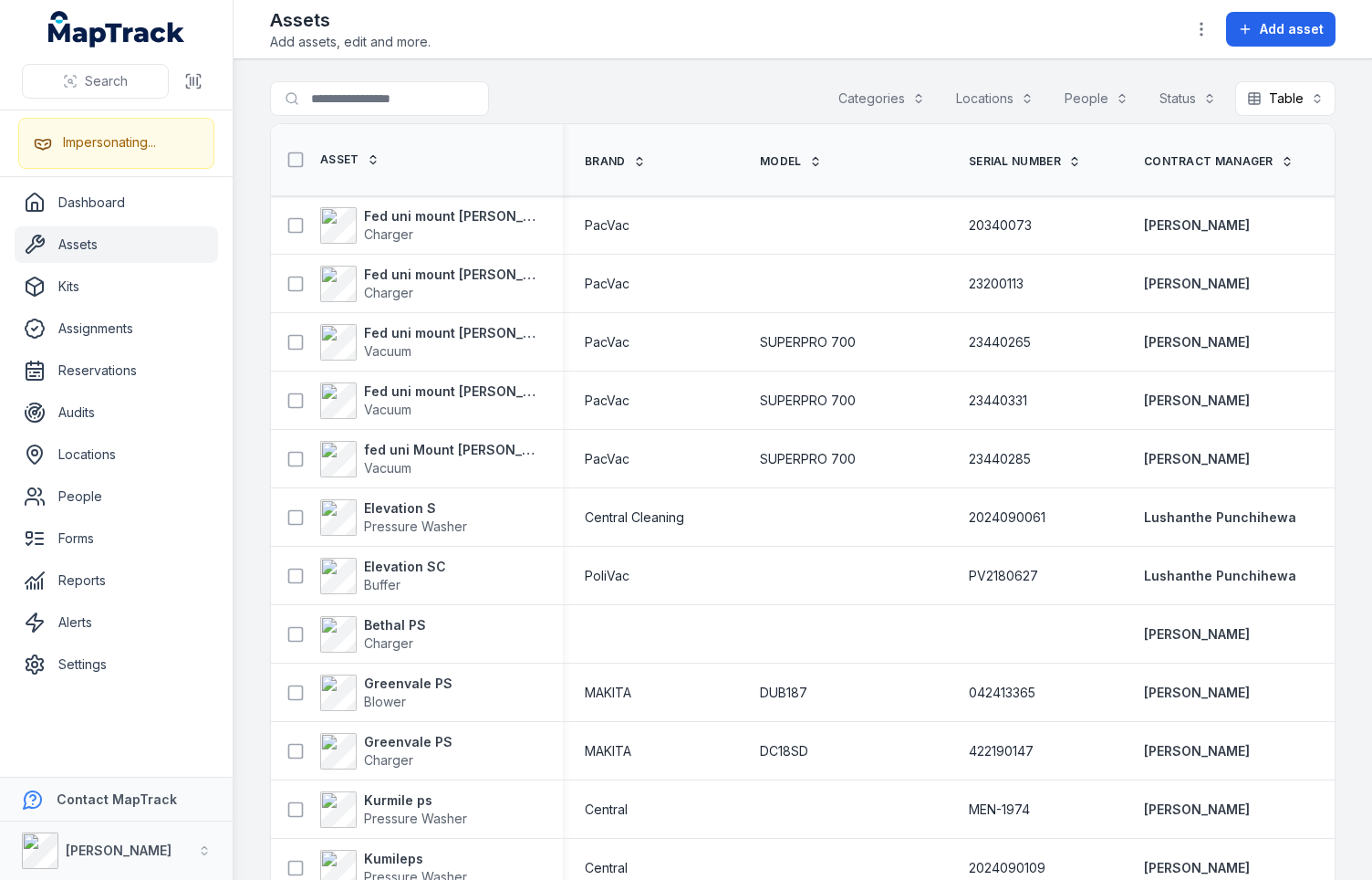
click at [598, 91] on div "Search for assets Categories Locations People Status Table *****" at bounding box center [803, 102] width 1066 height 42
